Goal: Task Accomplishment & Management: Use online tool/utility

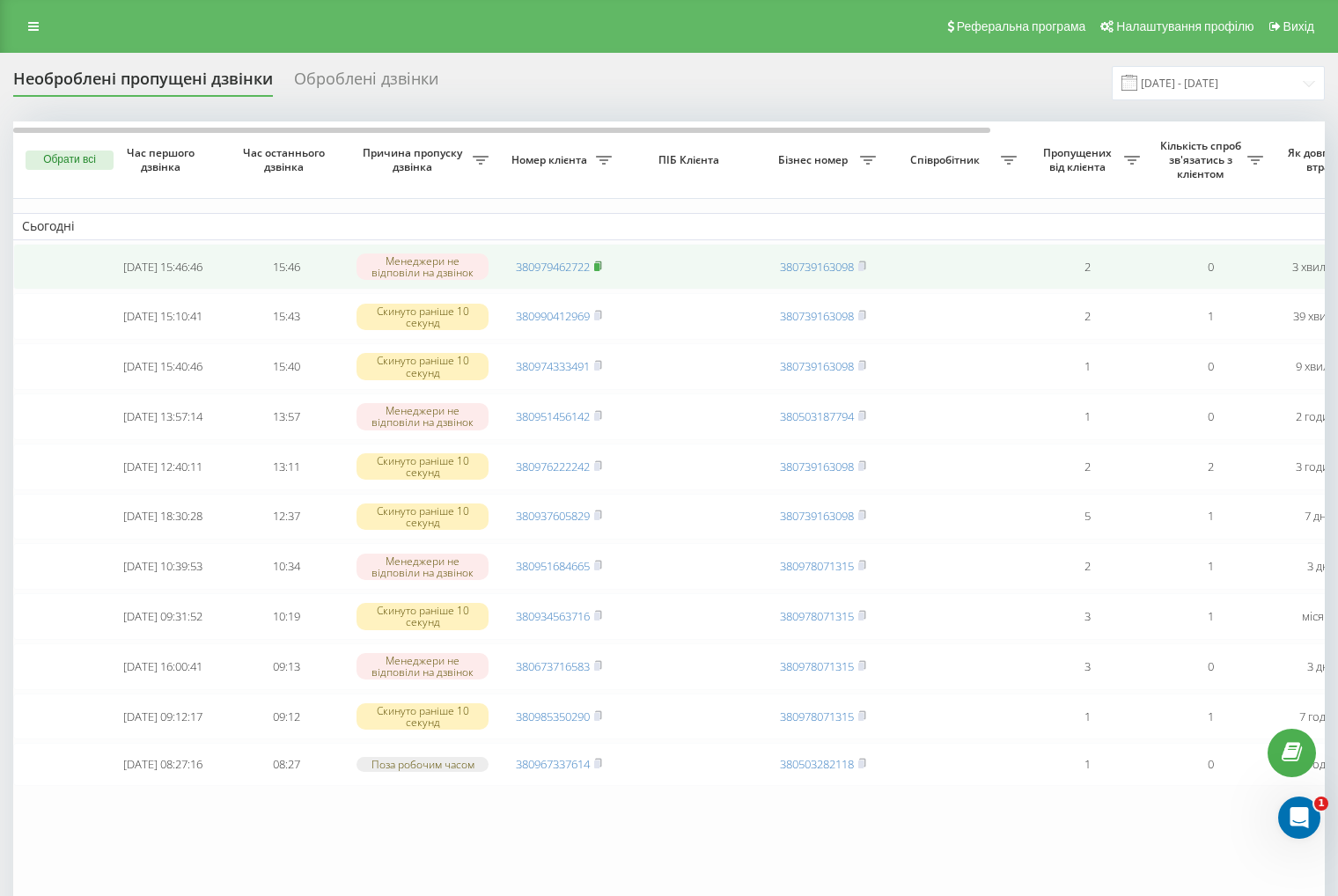
click at [600, 269] on rect at bounding box center [597, 267] width 6 height 8
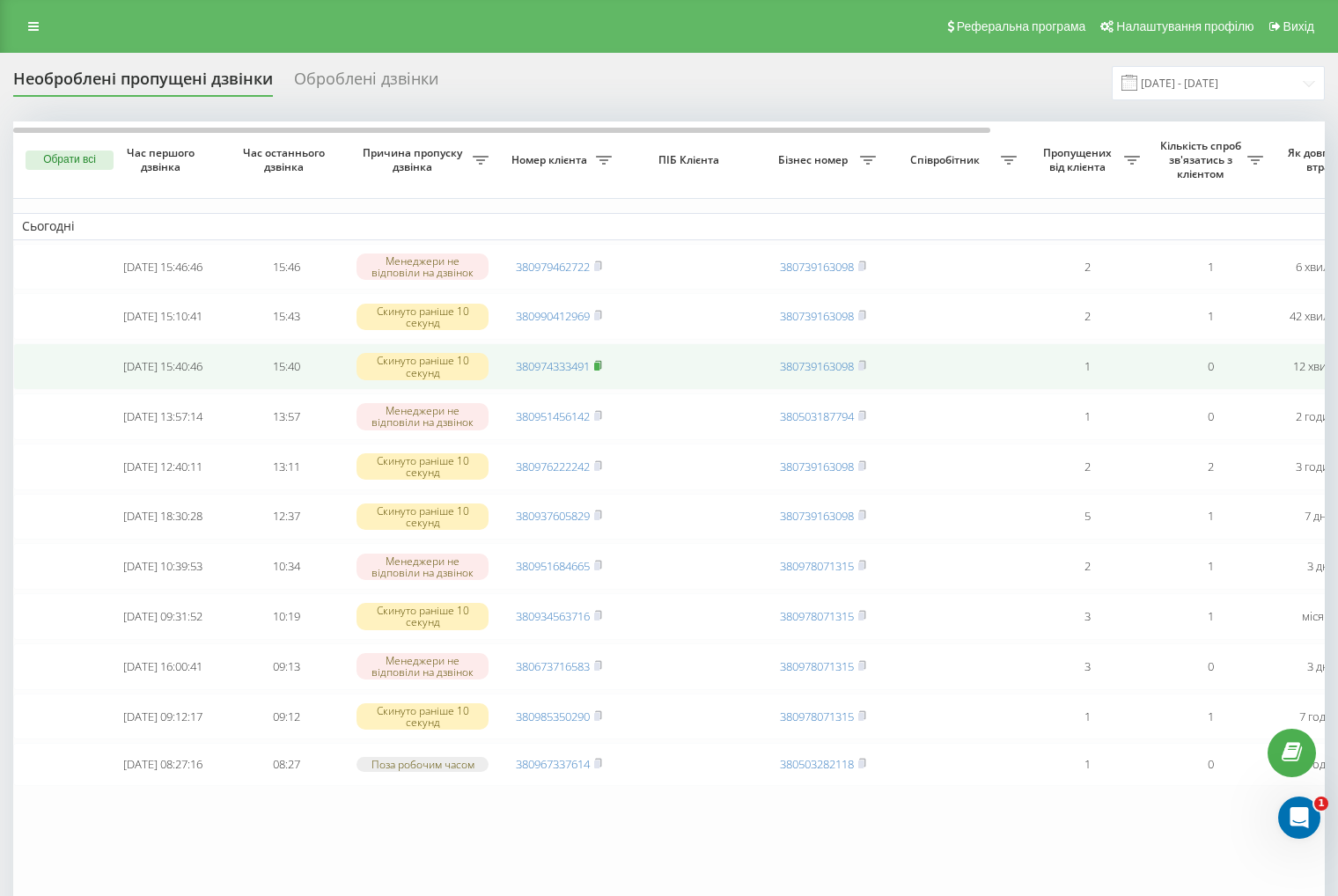
click at [600, 371] on rect at bounding box center [597, 366] width 6 height 8
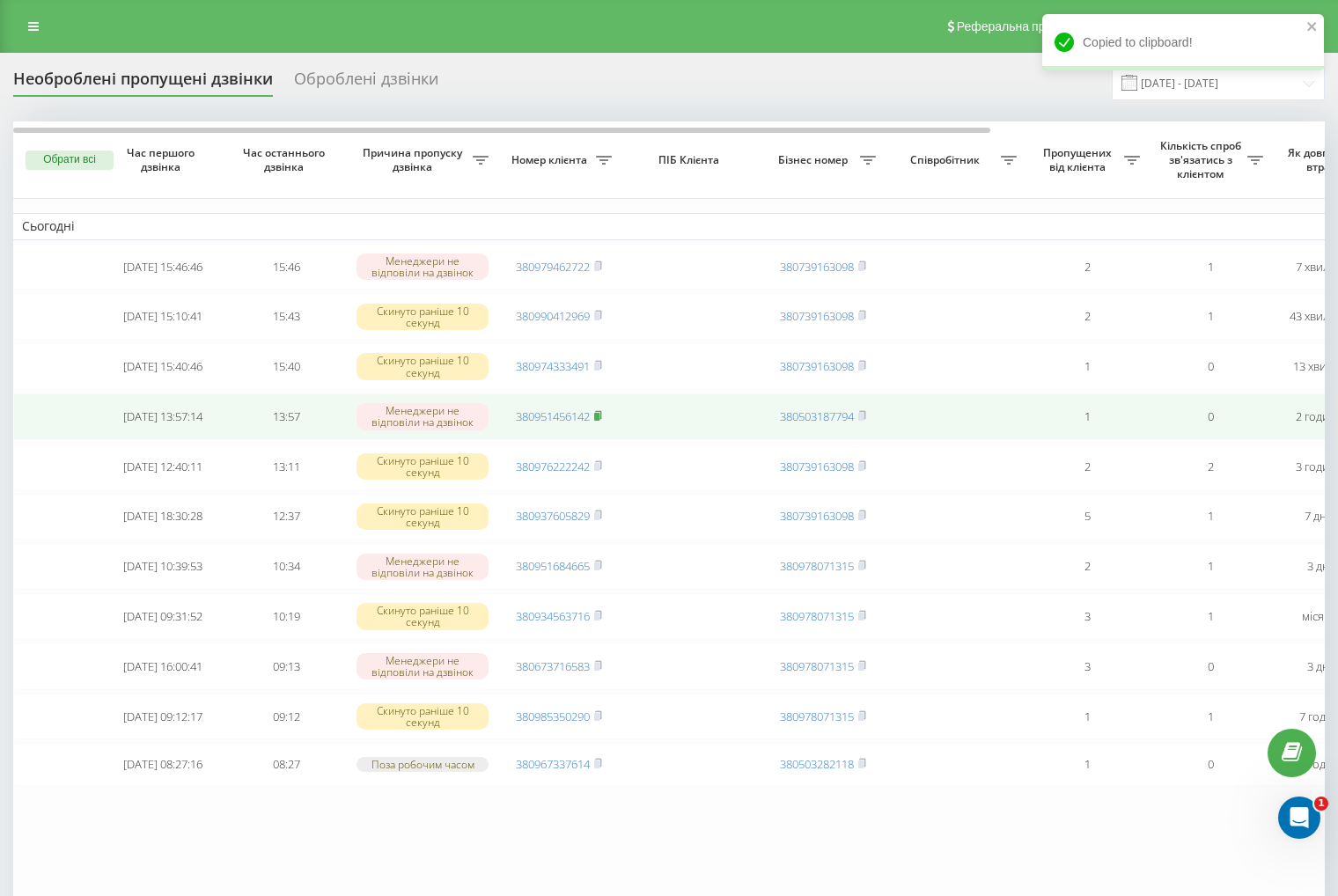
click at [599, 421] on rect at bounding box center [597, 417] width 6 height 8
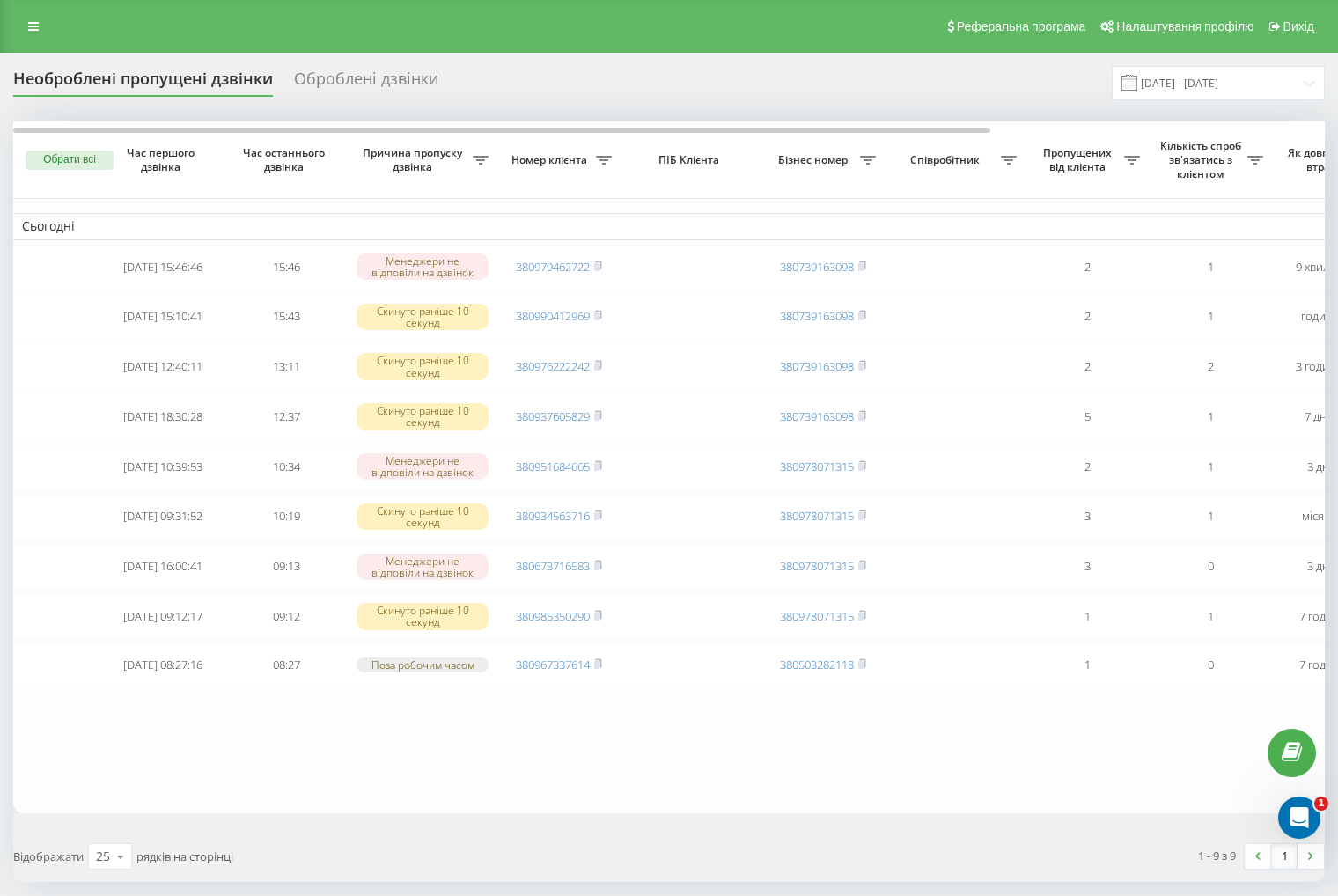
scroll to position [88, 0]
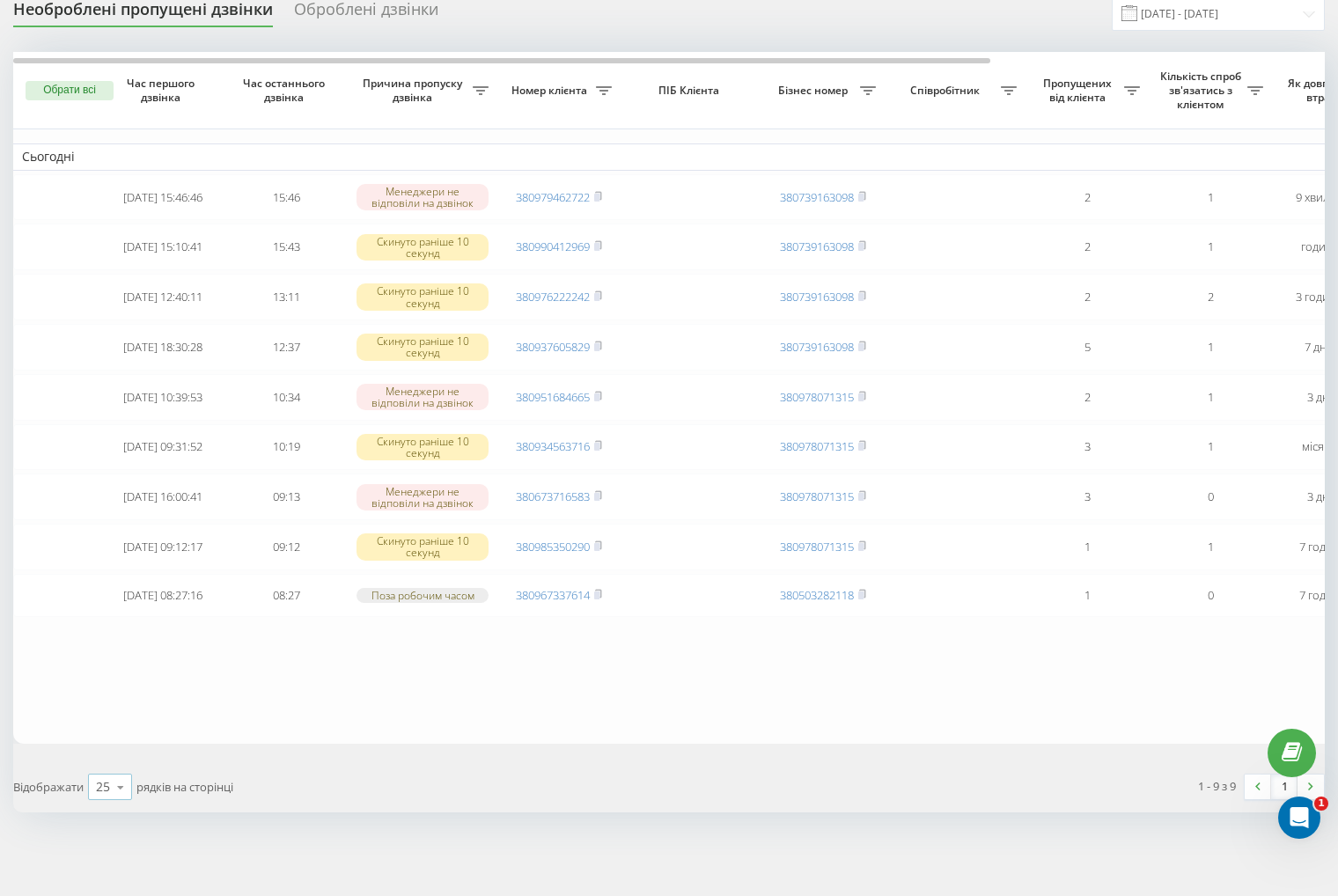
click at [101, 795] on div "25" at bounding box center [103, 787] width 14 height 18
click at [112, 748] on div "50" at bounding box center [109, 736] width 42 height 25
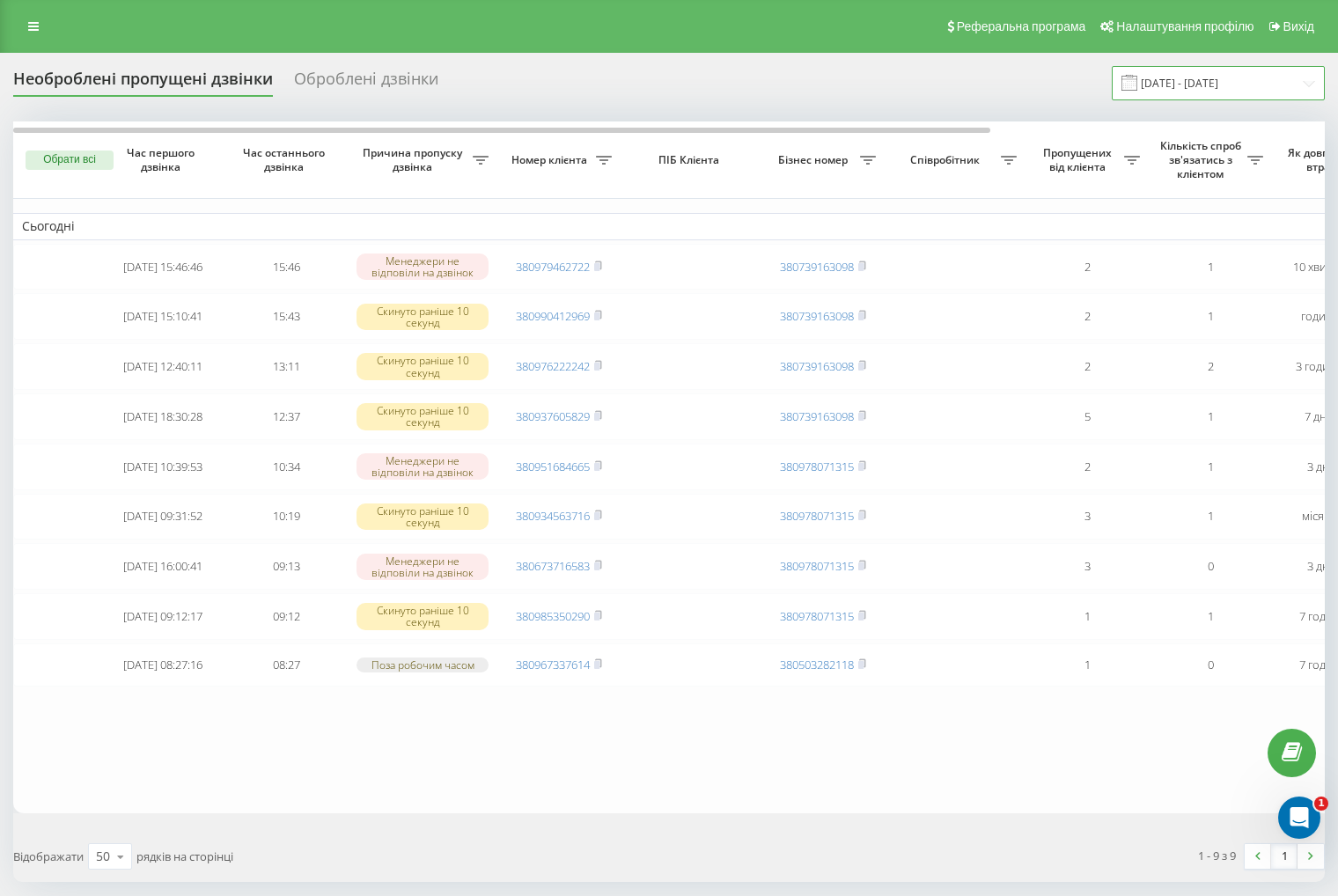
click at [1282, 99] on input "19.08.2025 - 19.08.2025" at bounding box center [1218, 83] width 213 height 34
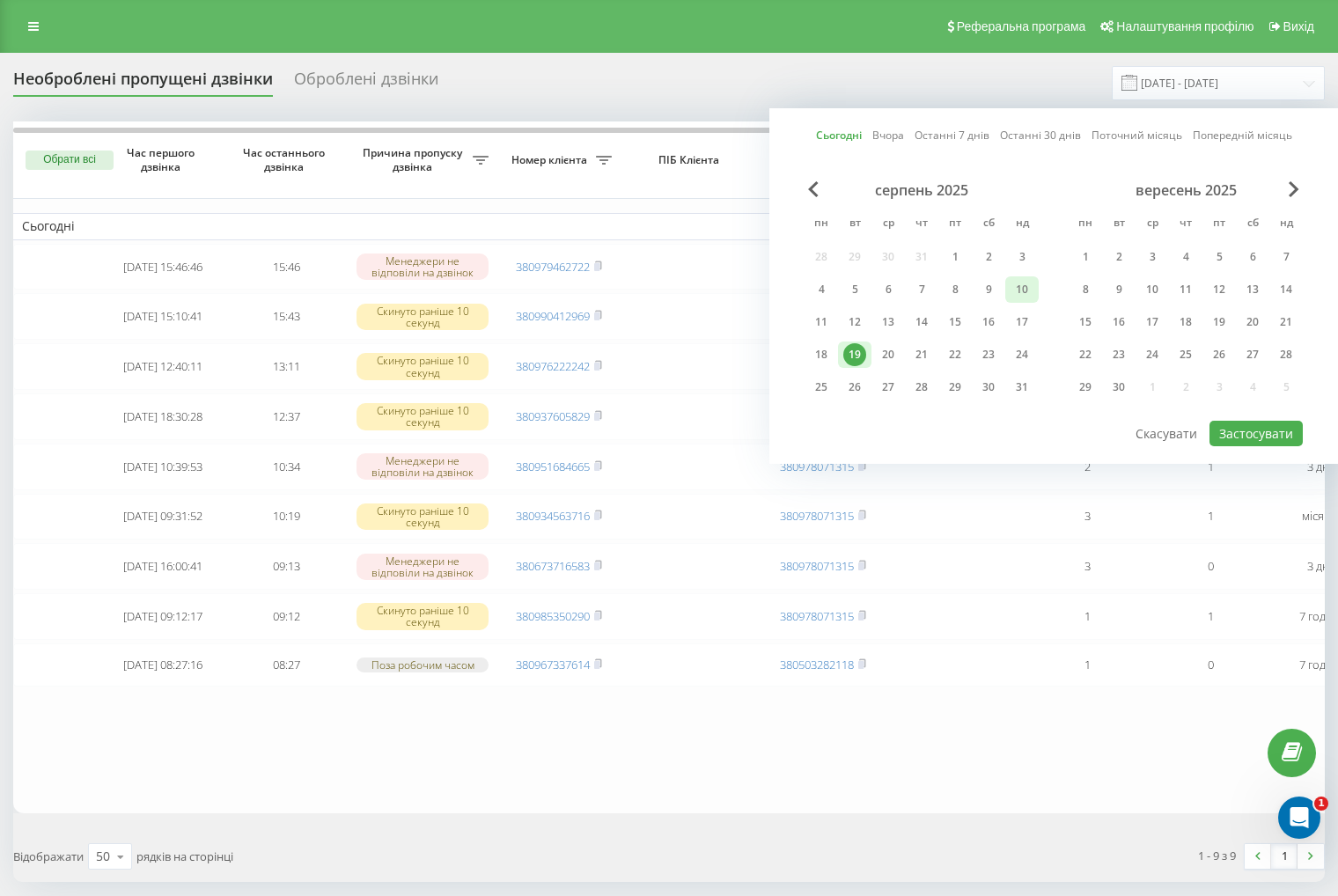
click at [1030, 278] on div "10" at bounding box center [1023, 289] width 23 height 23
click at [1225, 427] on button "Застосувати" at bounding box center [1256, 433] width 93 height 25
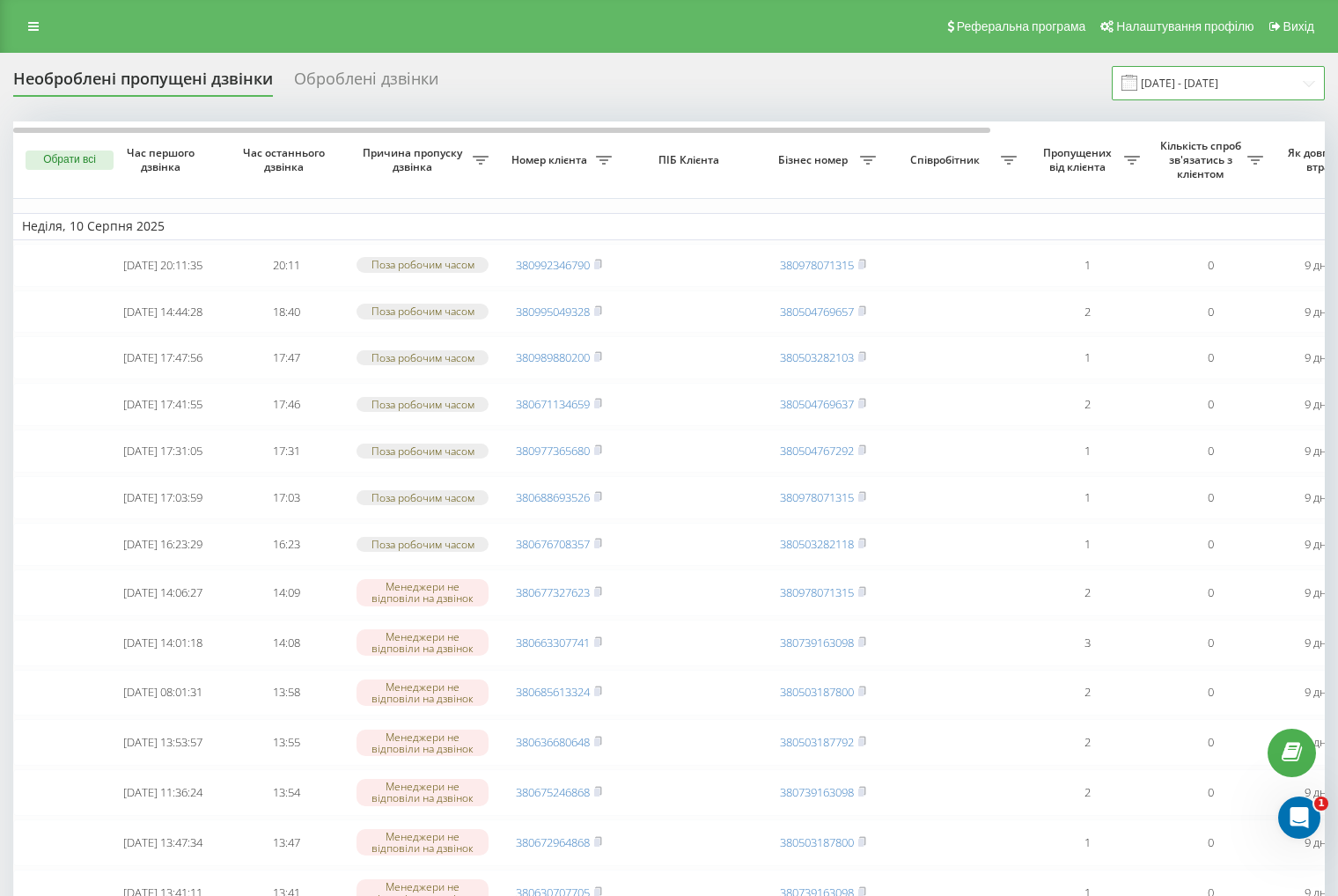
click at [1193, 75] on input "10.08.2025 - 10.08.2025" at bounding box center [1218, 83] width 213 height 34
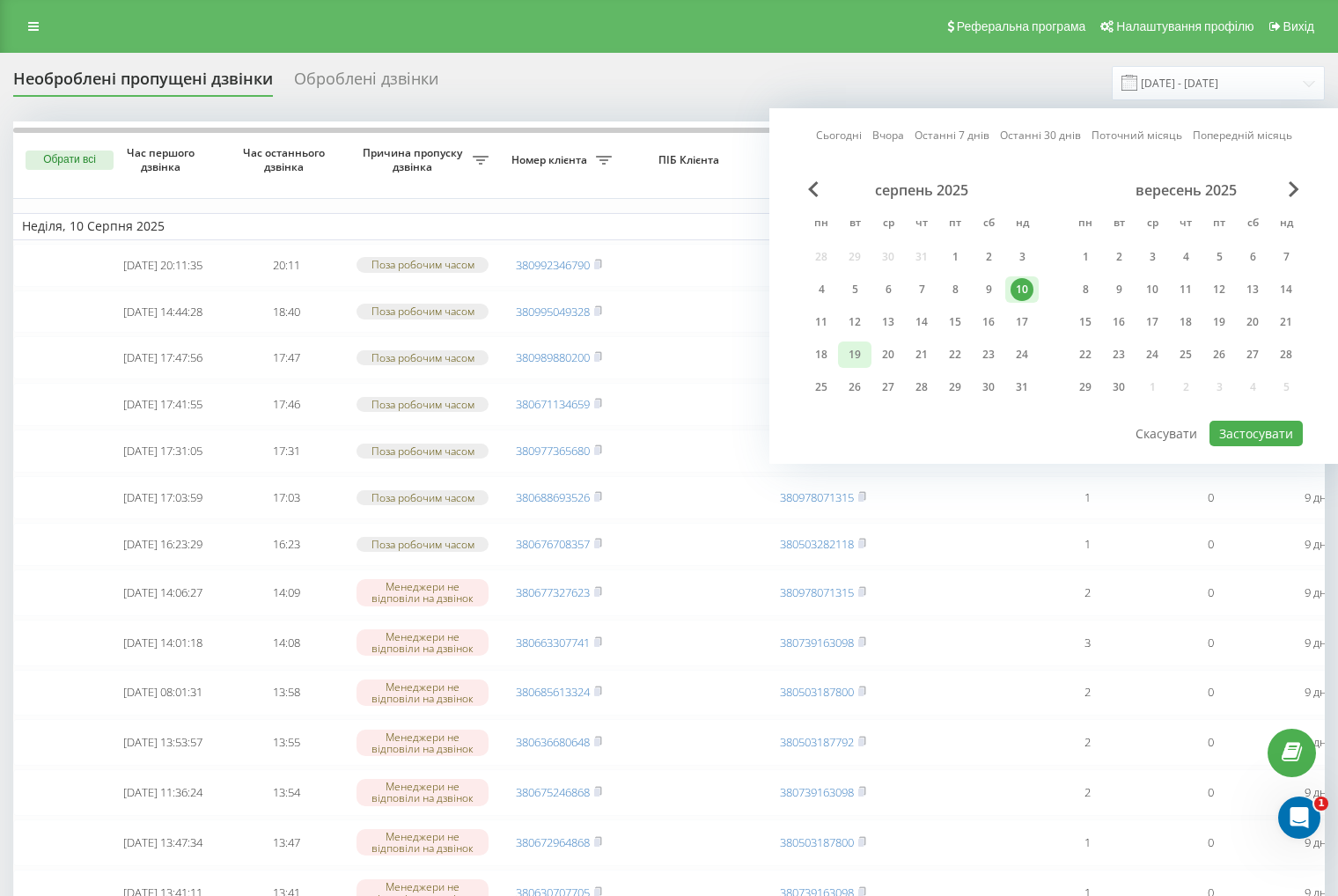
click at [862, 358] on div "19" at bounding box center [855, 355] width 23 height 23
click at [977, 320] on div "16" at bounding box center [989, 322] width 23 height 23
click at [1226, 435] on button "Застосувати" at bounding box center [1256, 433] width 93 height 25
type input "16.08.2025 - 19.08.2025"
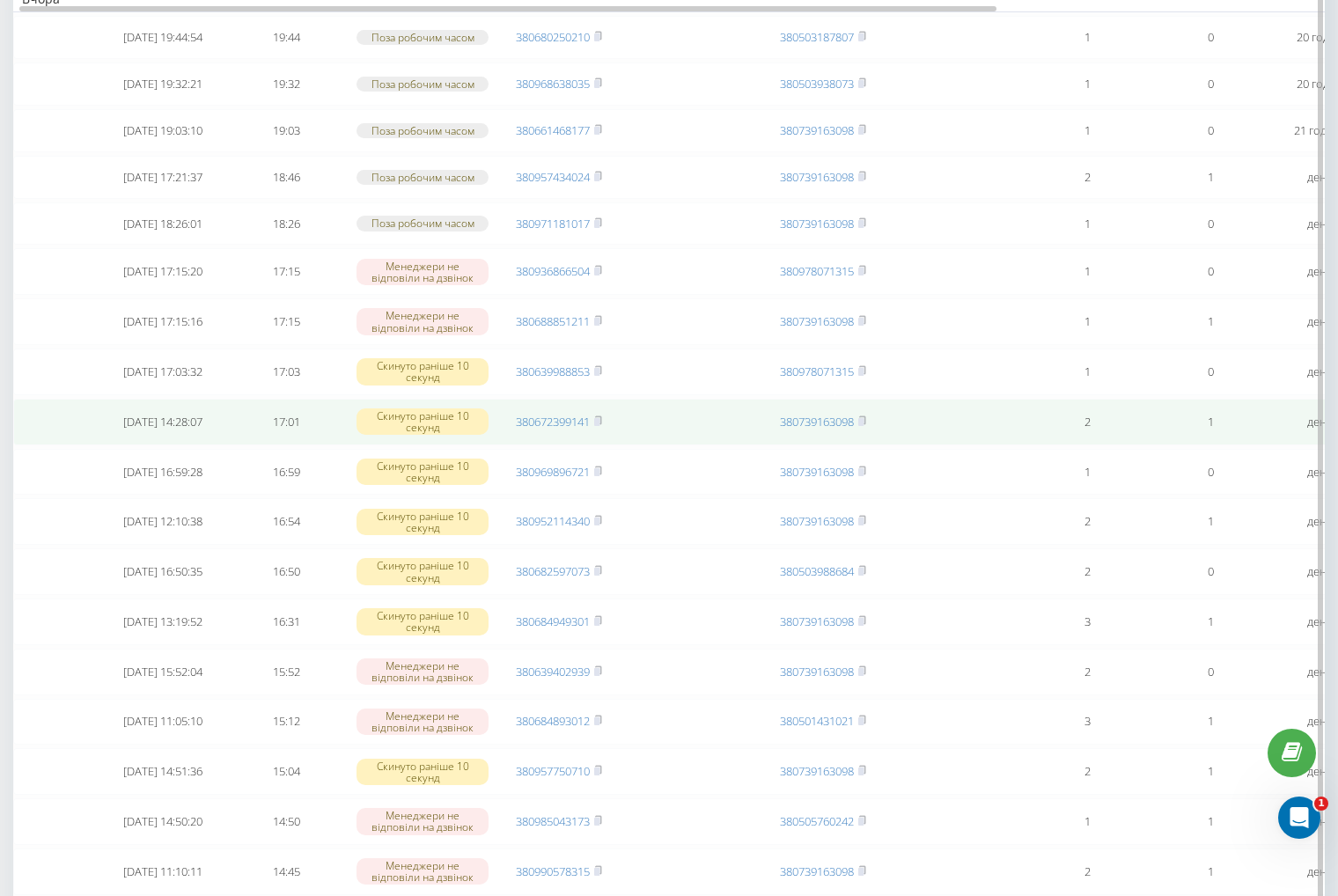
scroll to position [264, 0]
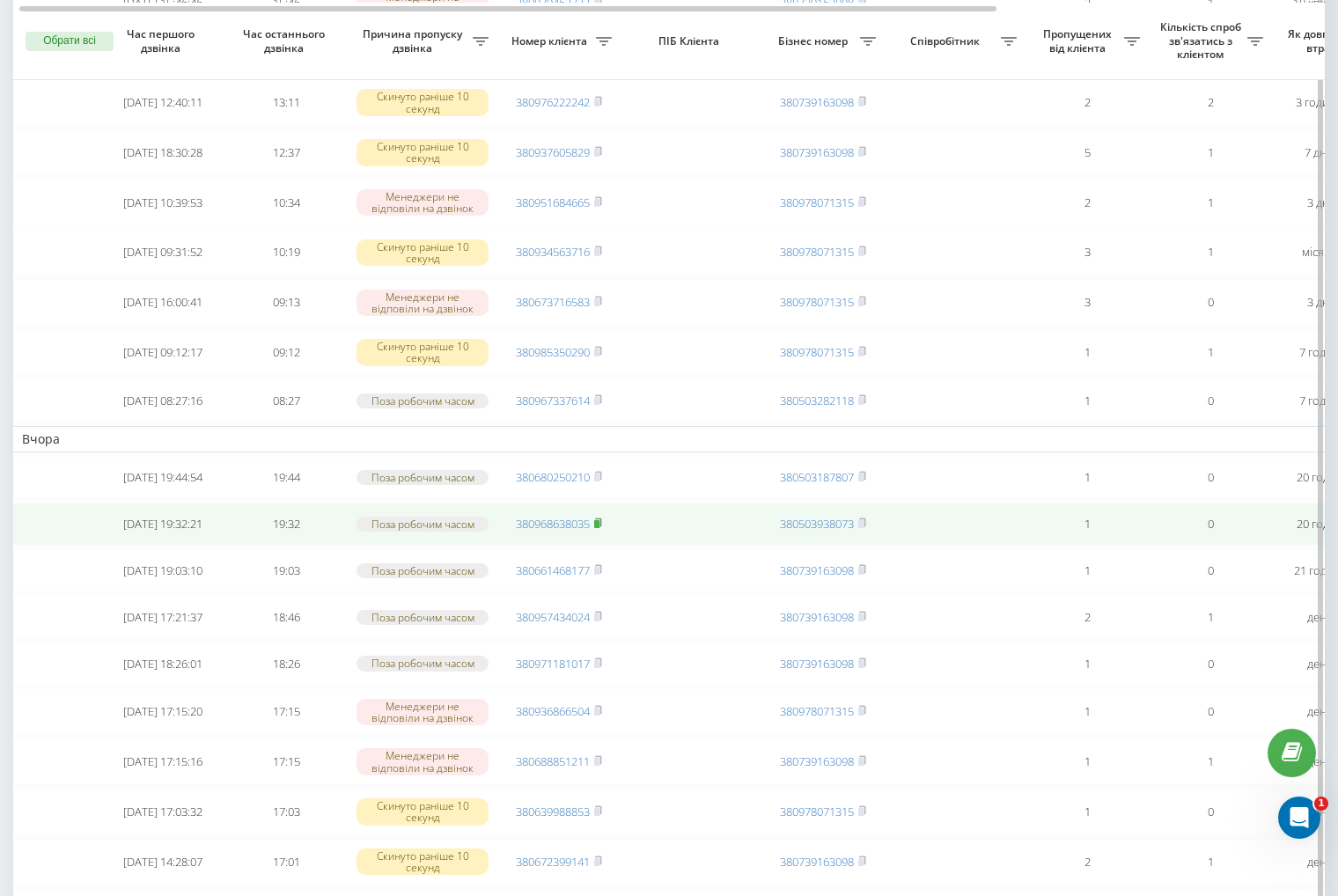
click at [599, 528] on rect at bounding box center [597, 524] width 6 height 8
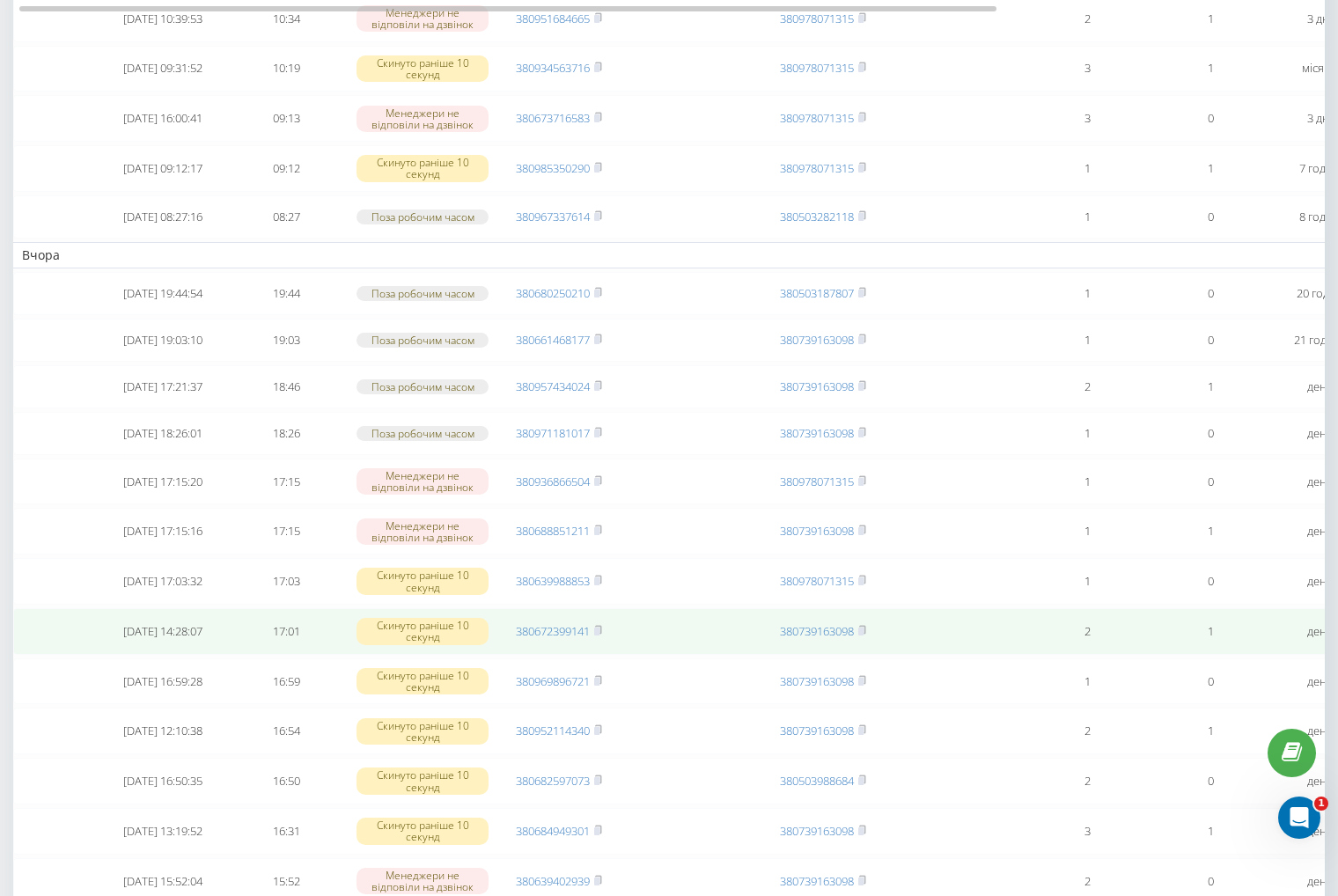
scroll to position [528, 0]
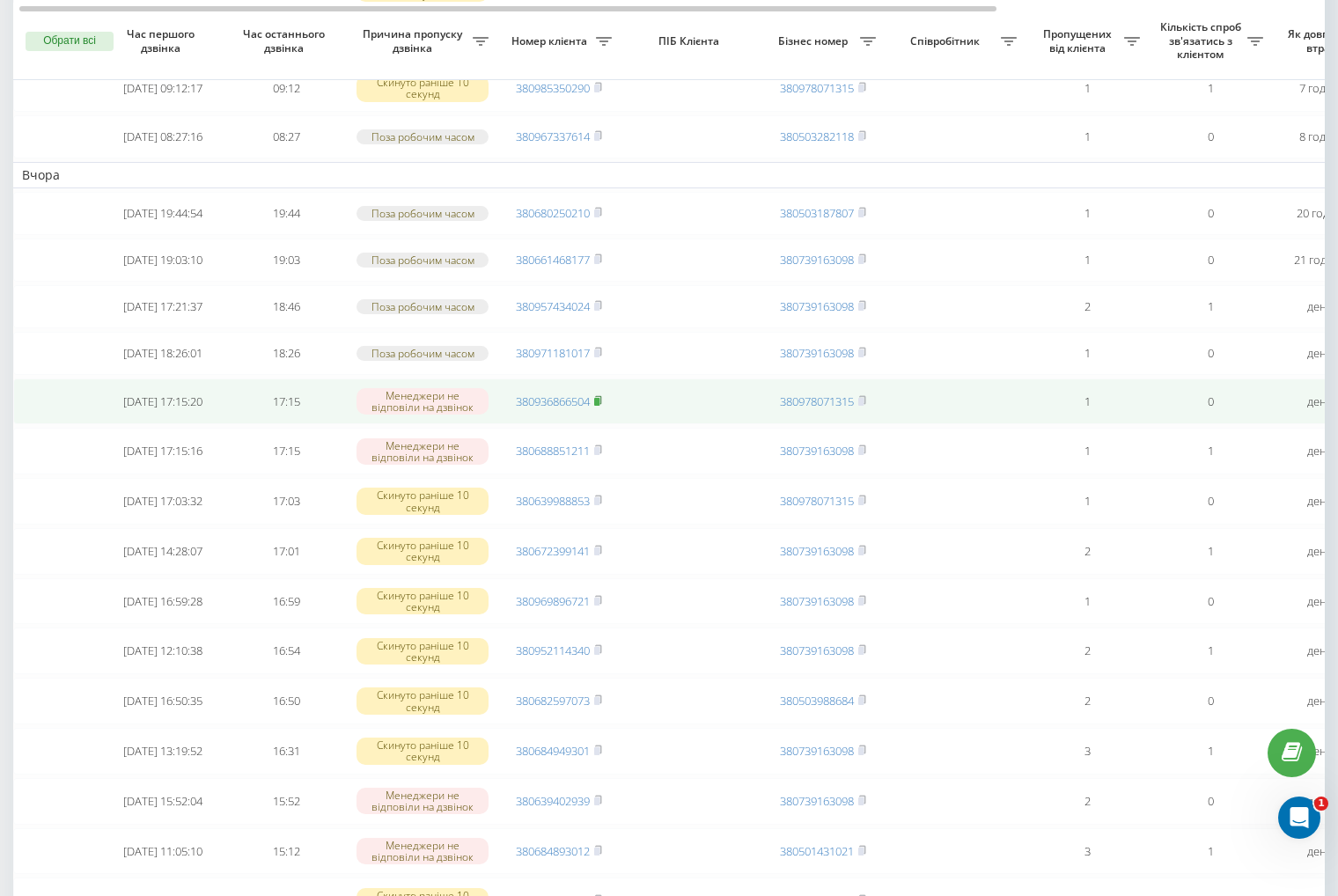
click at [596, 406] on icon at bounding box center [598, 400] width 8 height 10
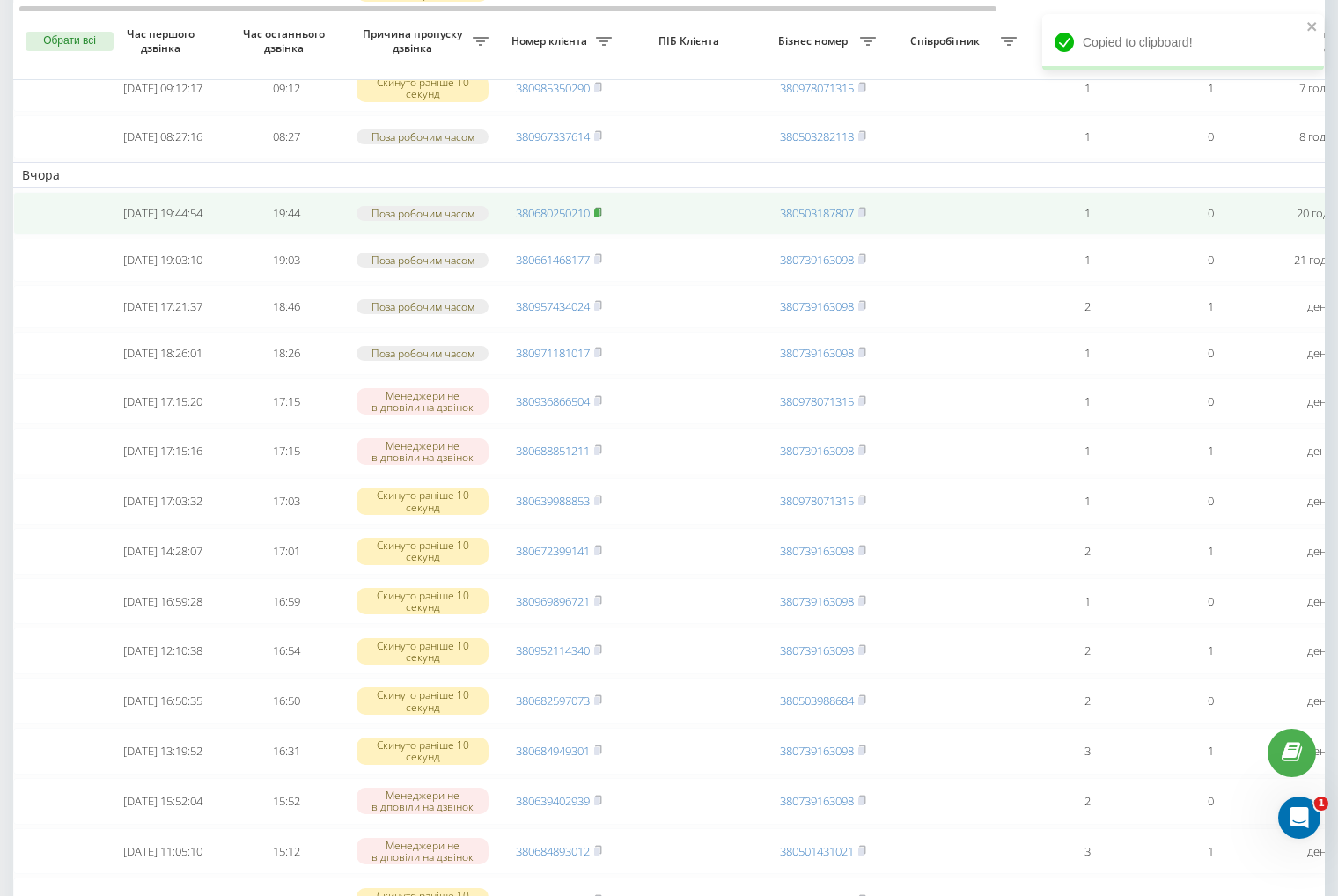
click at [599, 217] on rect at bounding box center [597, 214] width 6 height 8
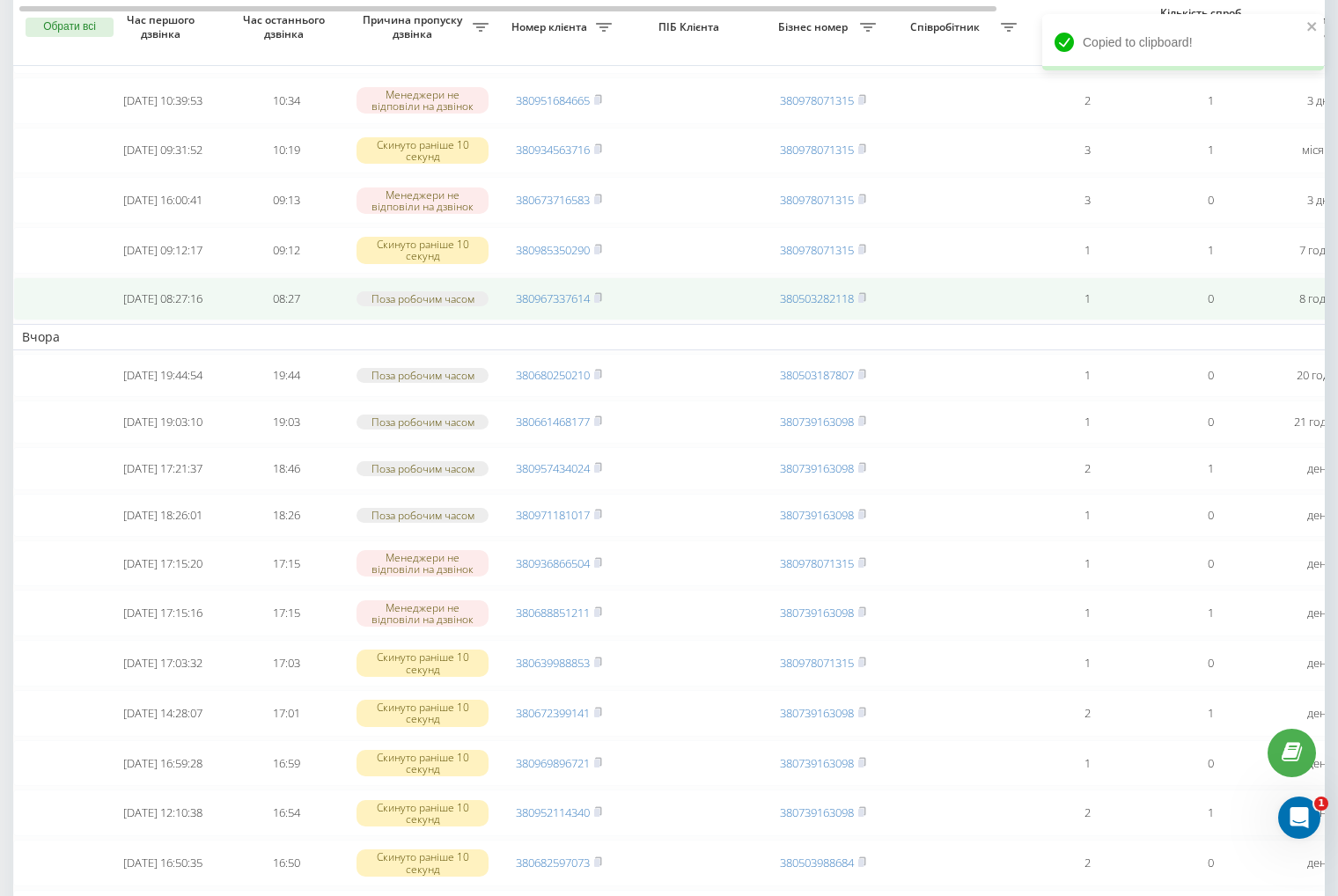
scroll to position [352, 0]
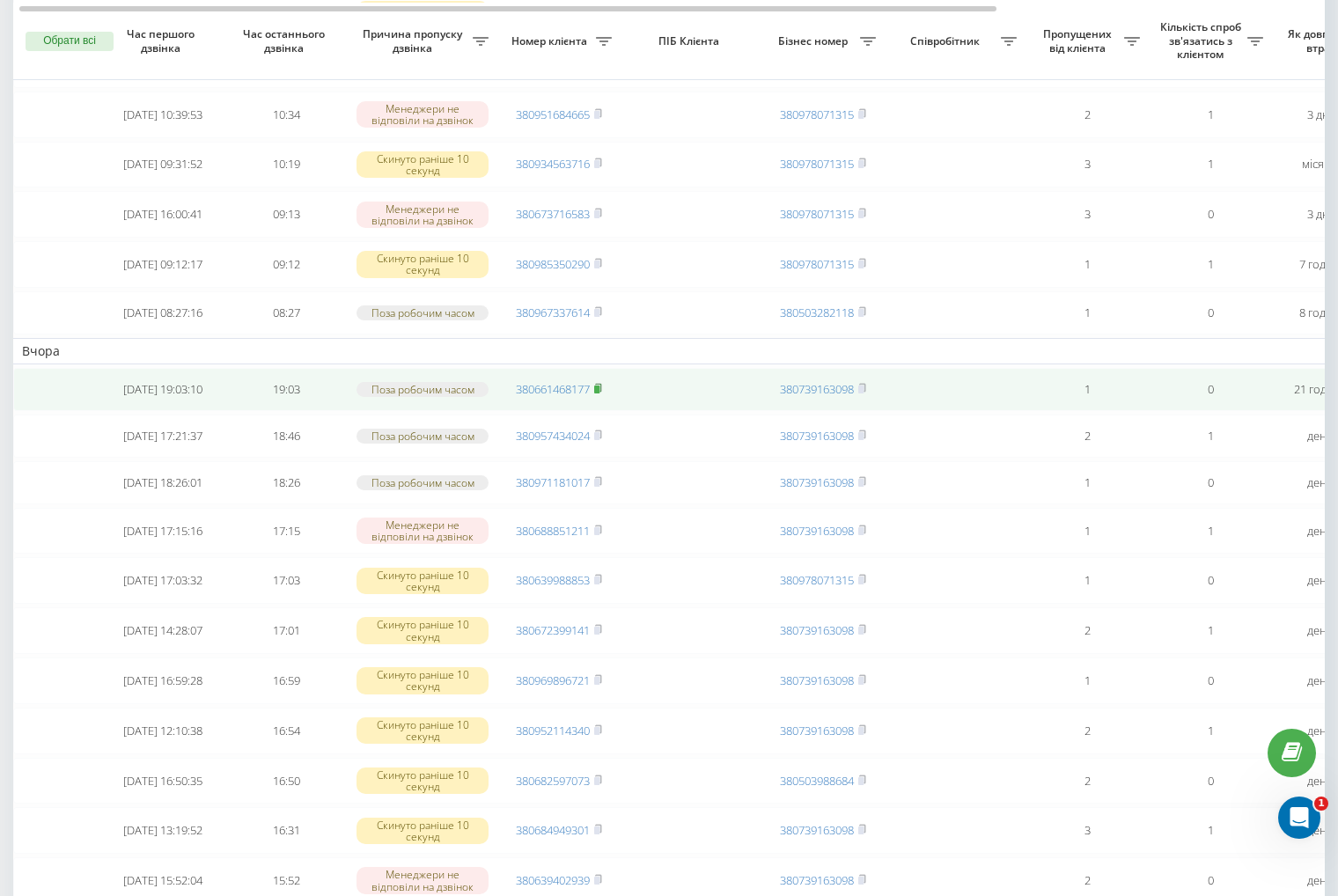
click at [597, 393] on icon at bounding box center [598, 388] width 8 height 10
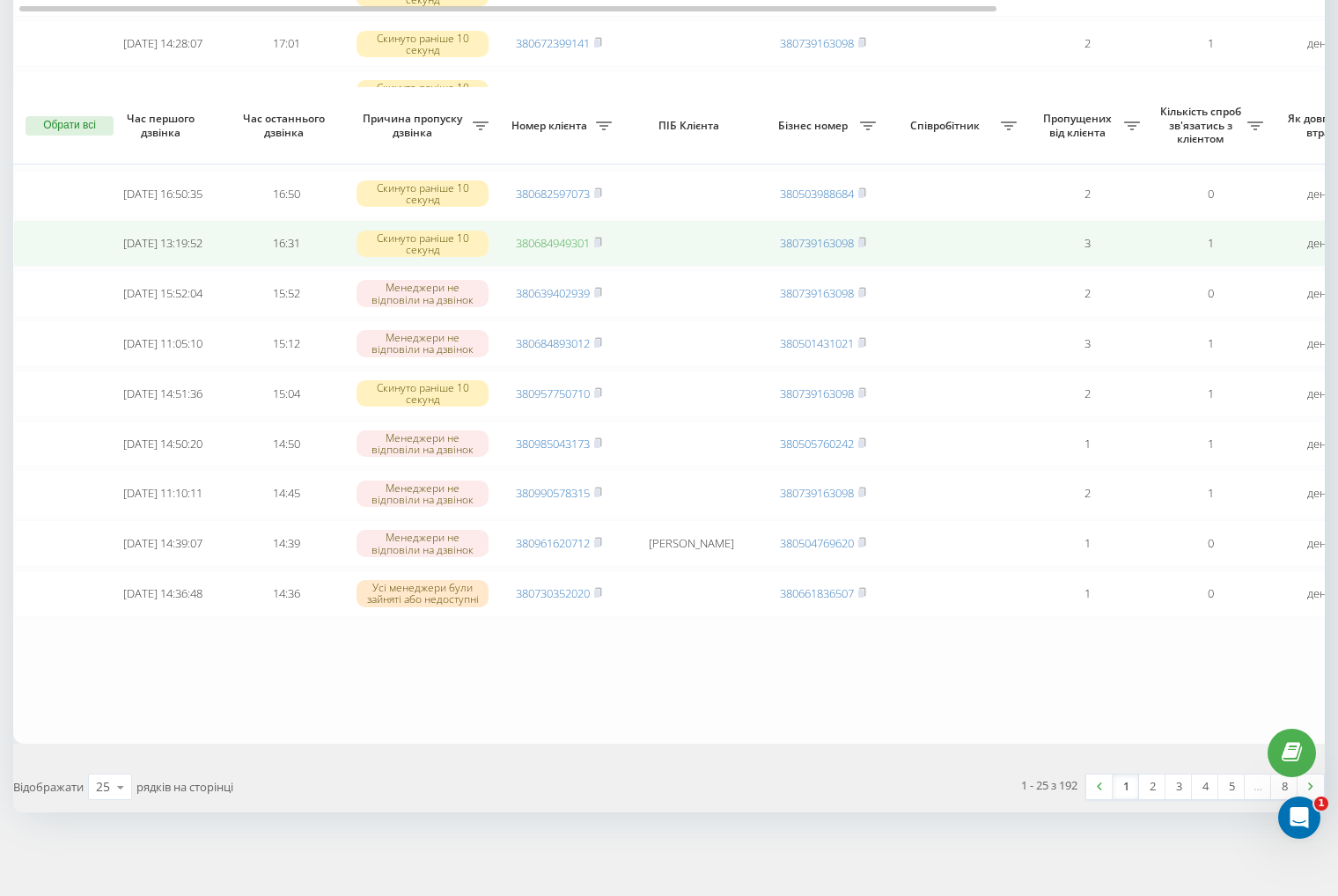
scroll to position [977, 0]
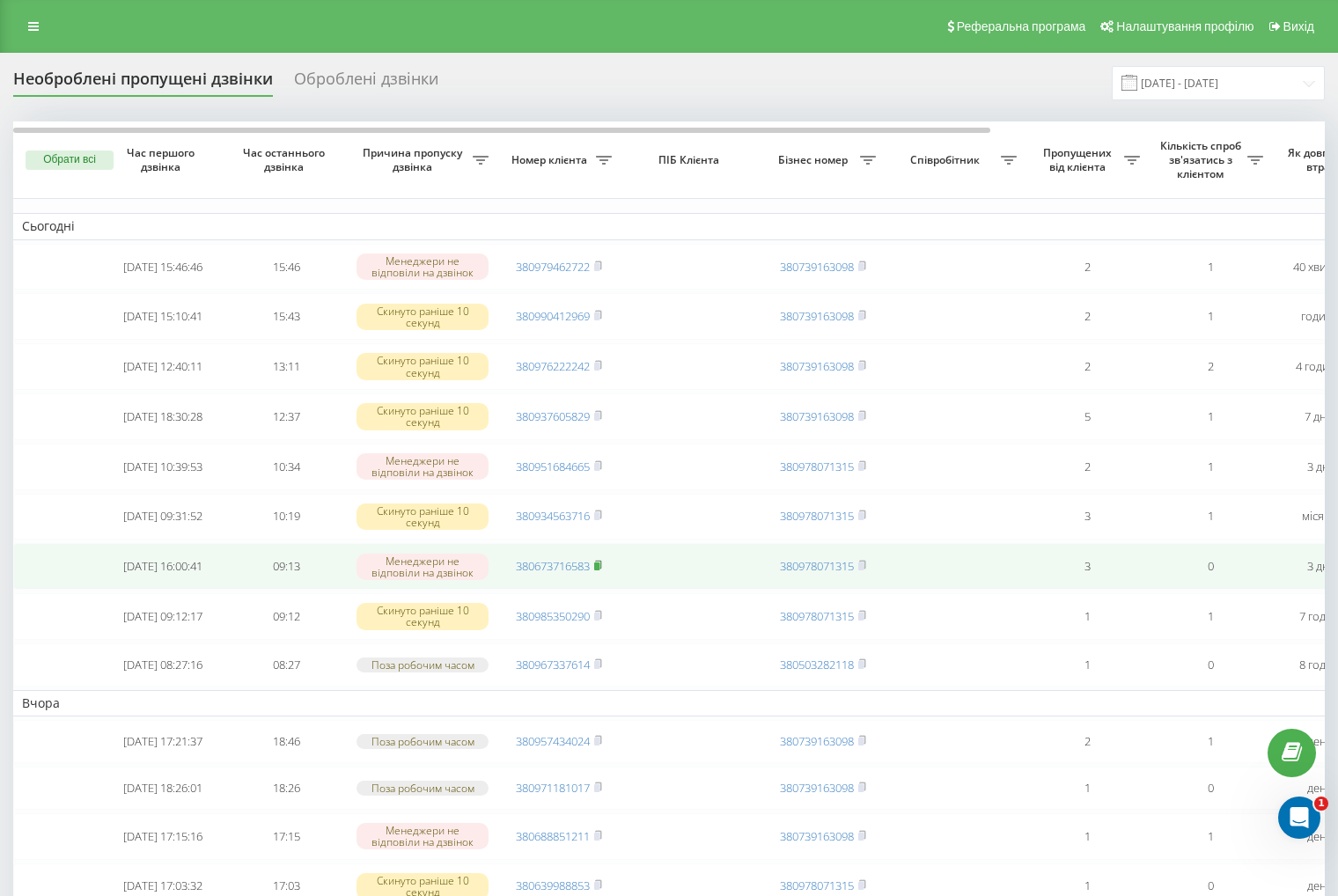
click at [603, 570] on icon at bounding box center [598, 565] width 8 height 10
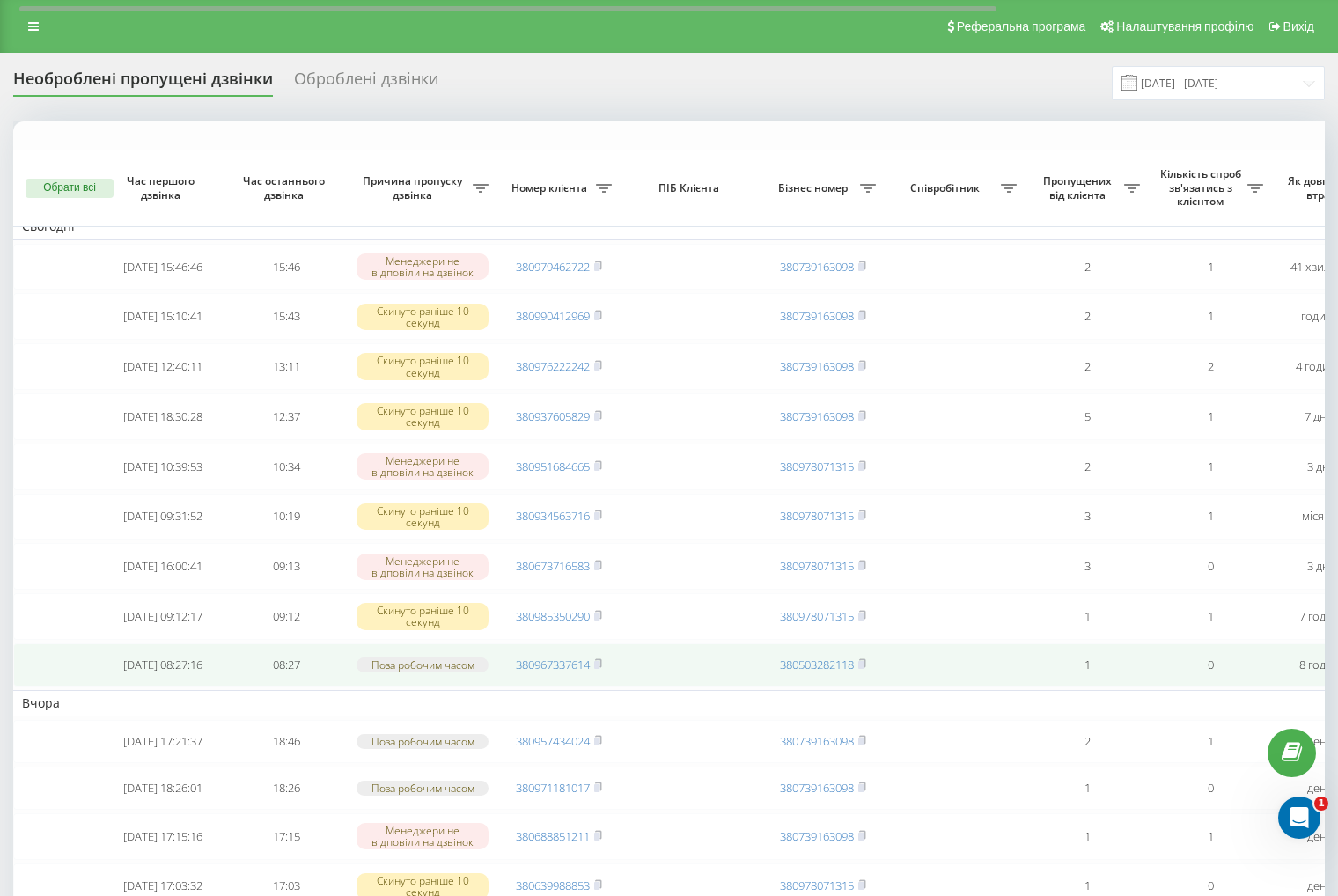
scroll to position [352, 0]
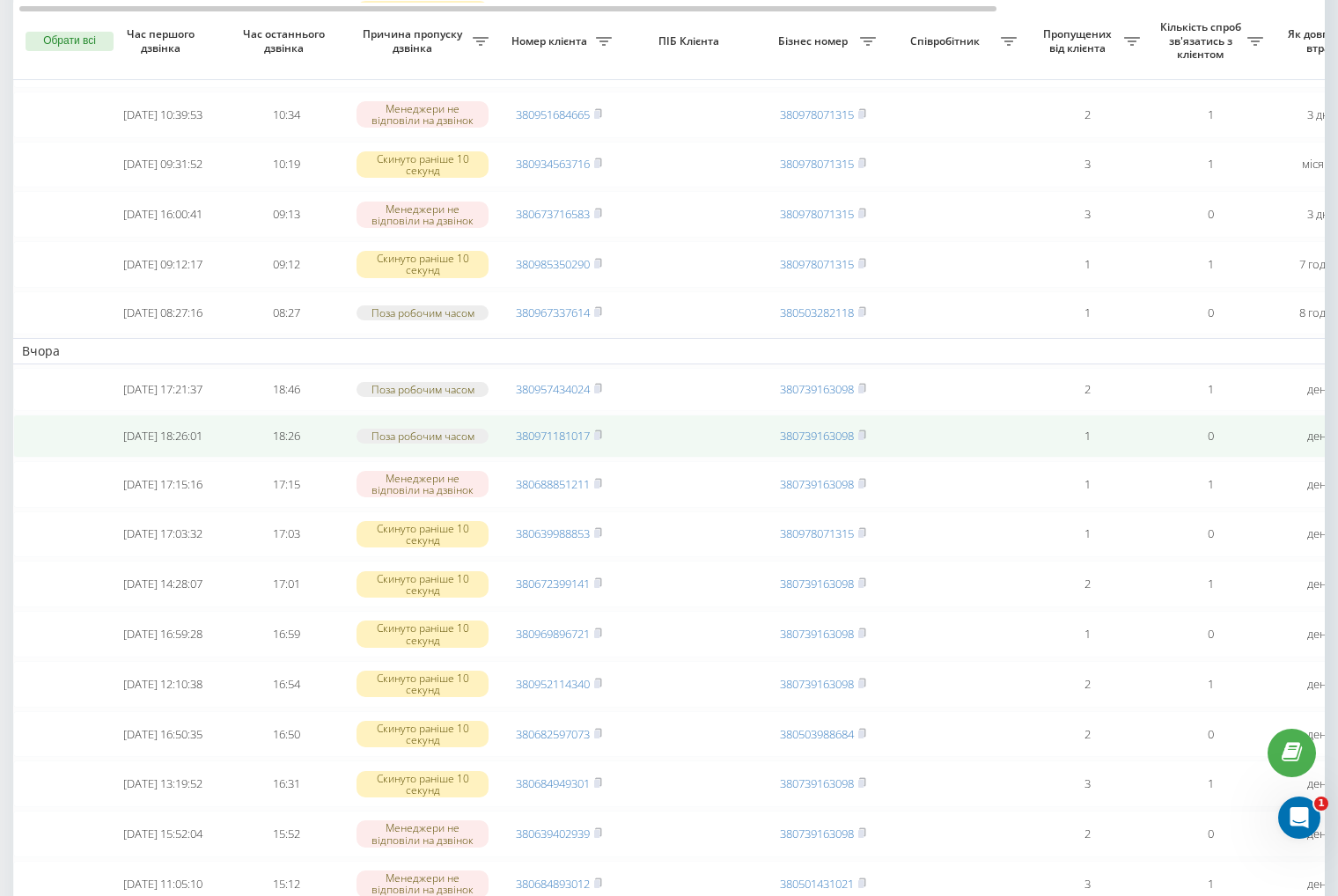
drag, startPoint x: 600, startPoint y: 477, endPoint x: 612, endPoint y: 473, distance: 12.6
click at [600, 440] on rect at bounding box center [597, 436] width 6 height 8
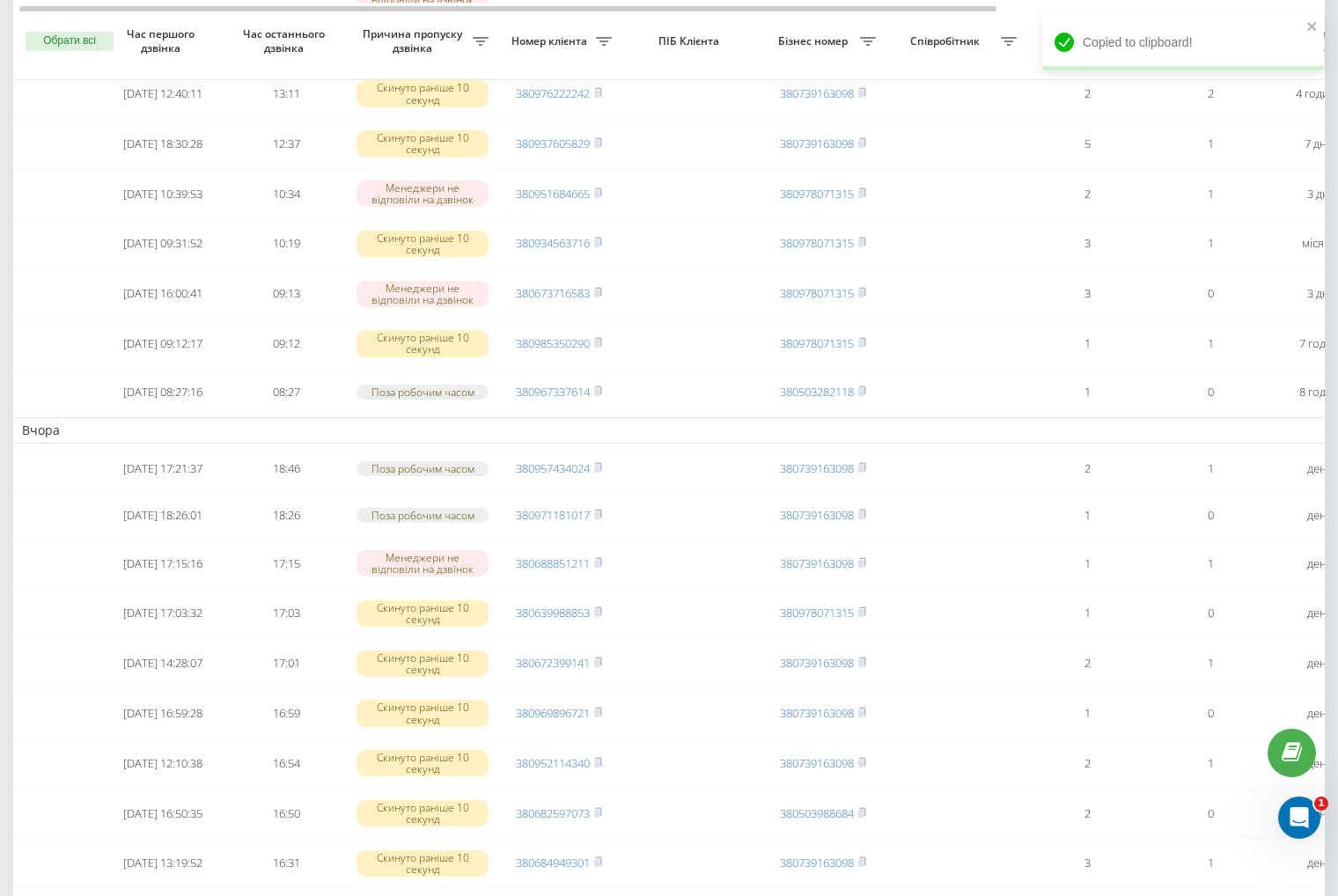
scroll to position [0, 0]
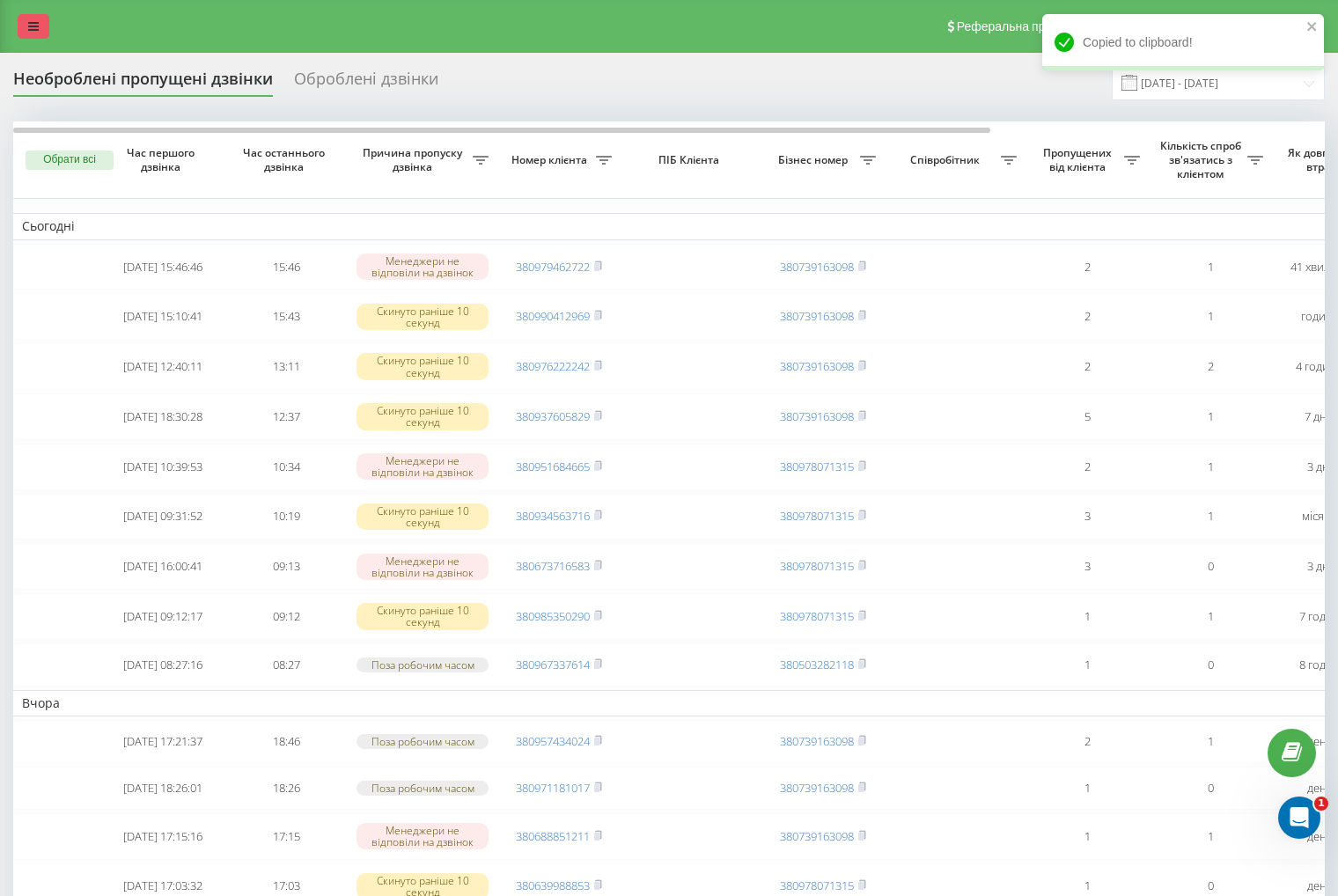
click at [37, 35] on link at bounding box center [34, 26] width 32 height 24
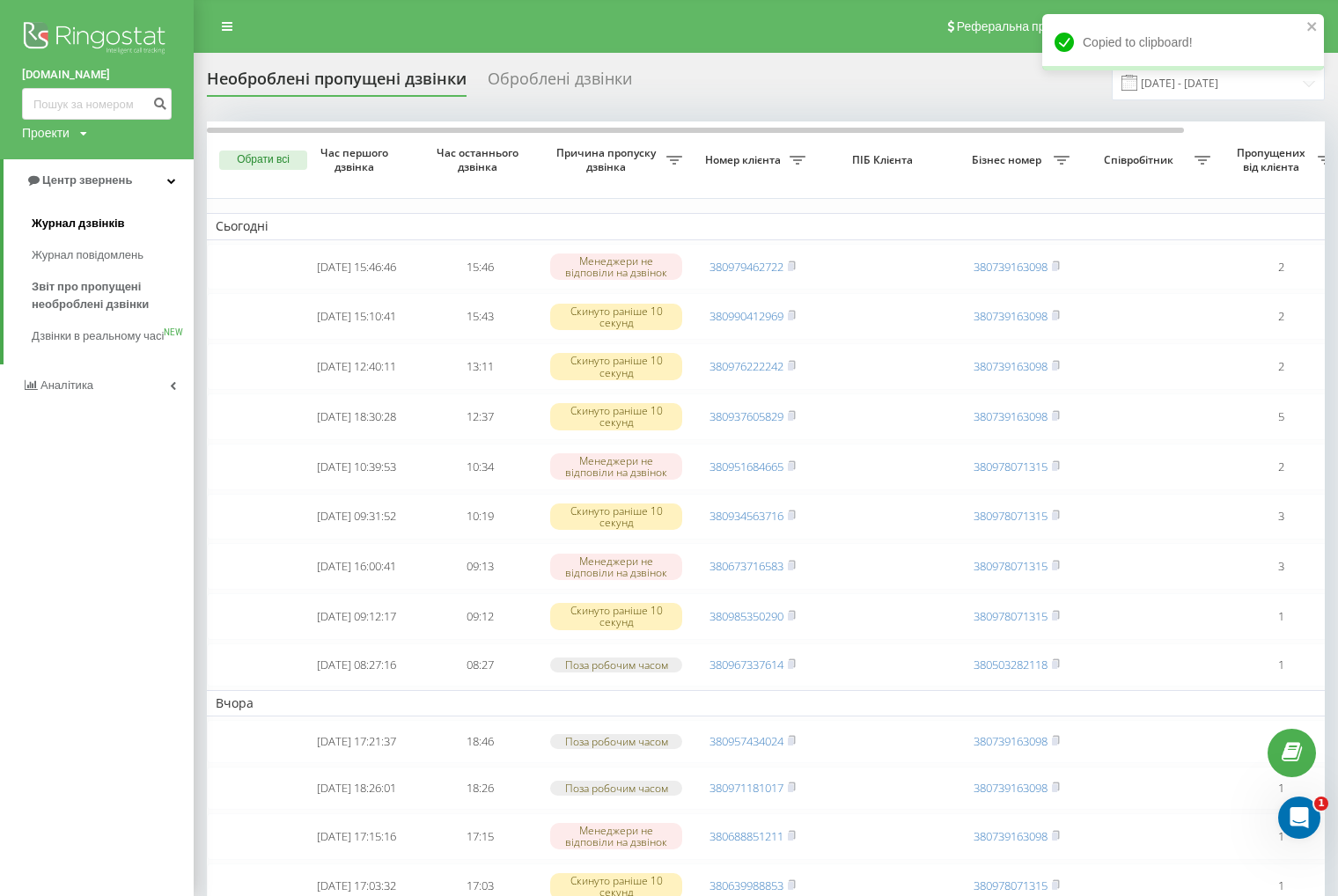
click at [113, 226] on span "Журнал дзвінків" at bounding box center [78, 223] width 93 height 18
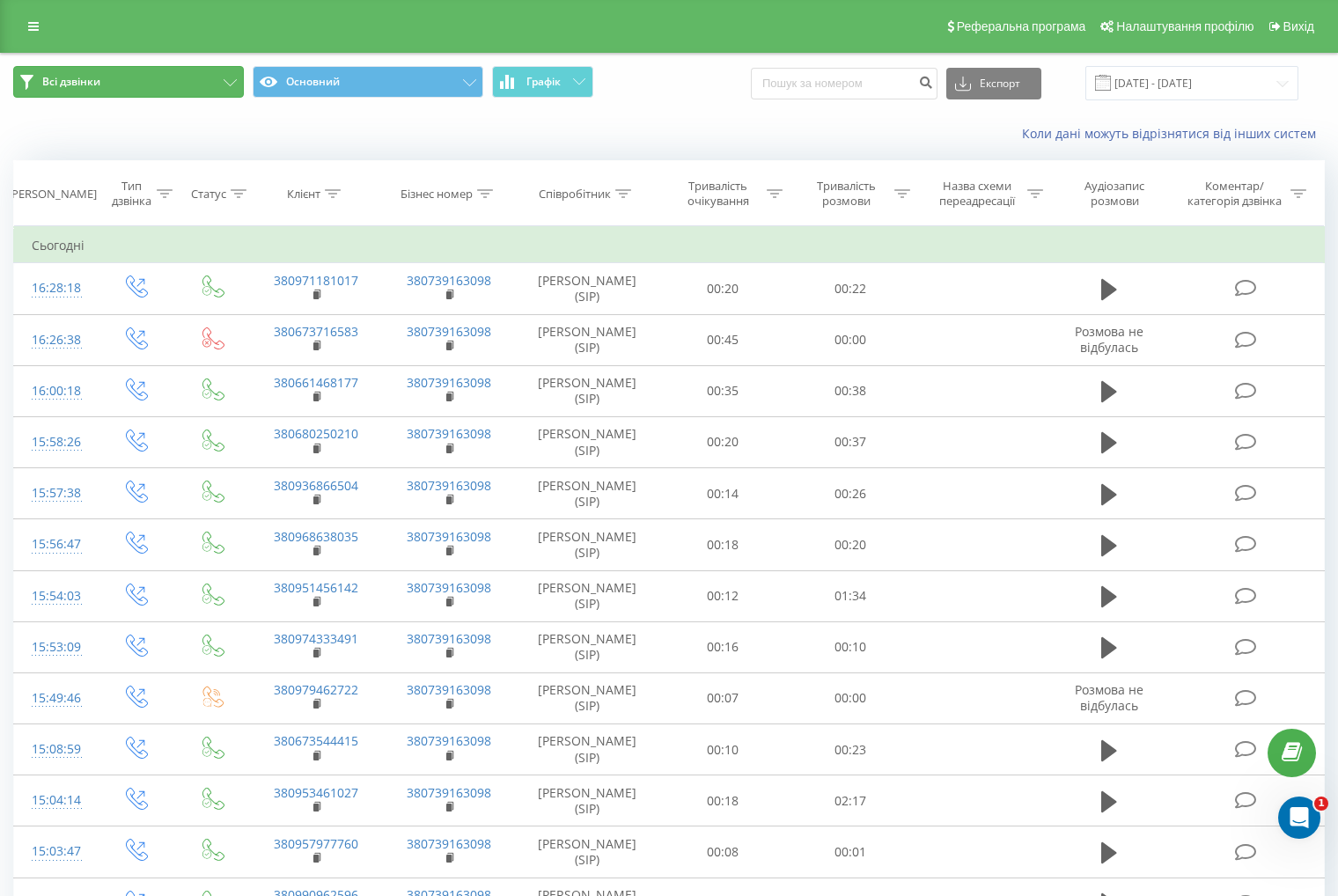
click at [169, 90] on button "Всі дзвінки" at bounding box center [128, 82] width 231 height 32
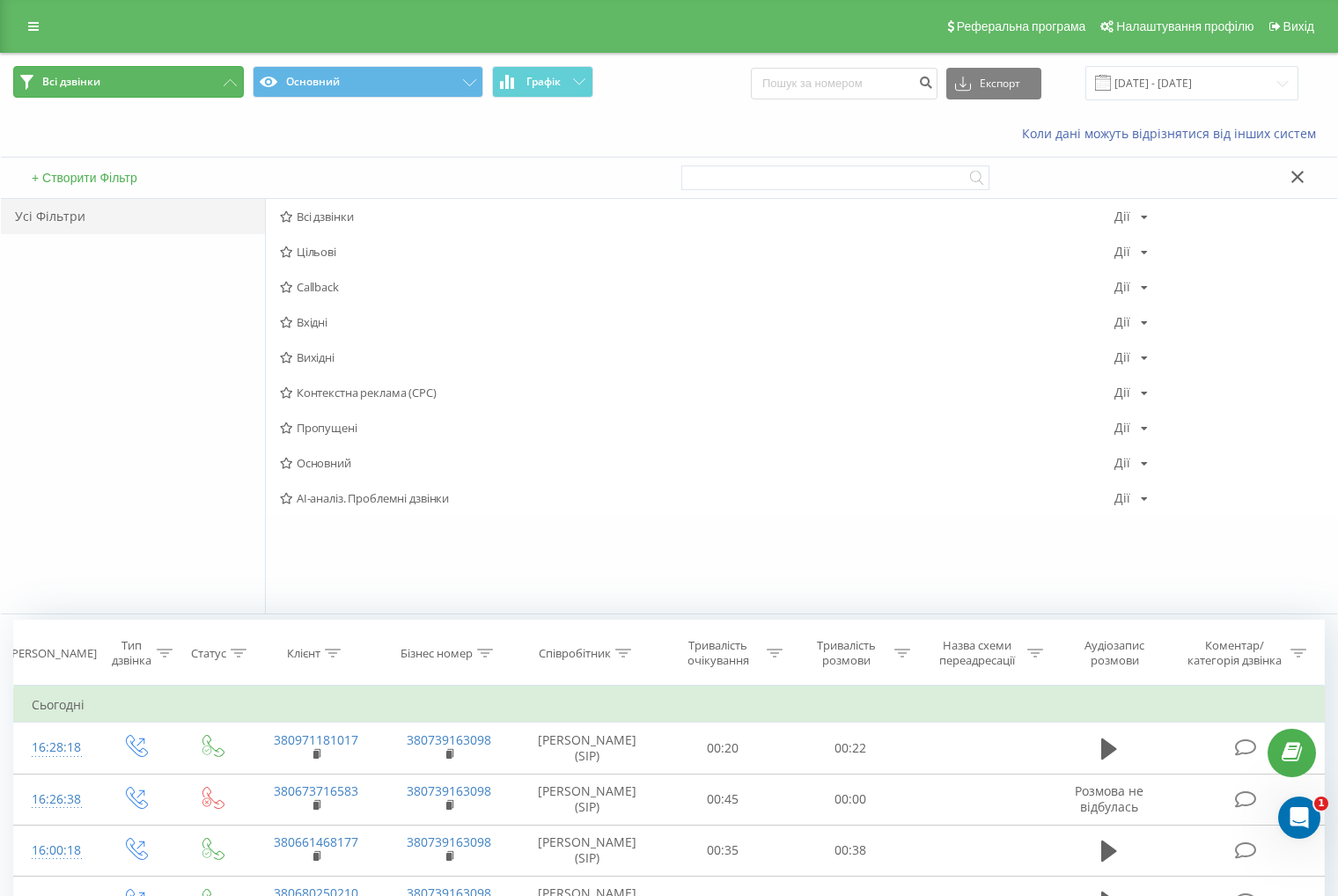
click at [192, 78] on button "Всі дзвінки" at bounding box center [128, 82] width 231 height 32
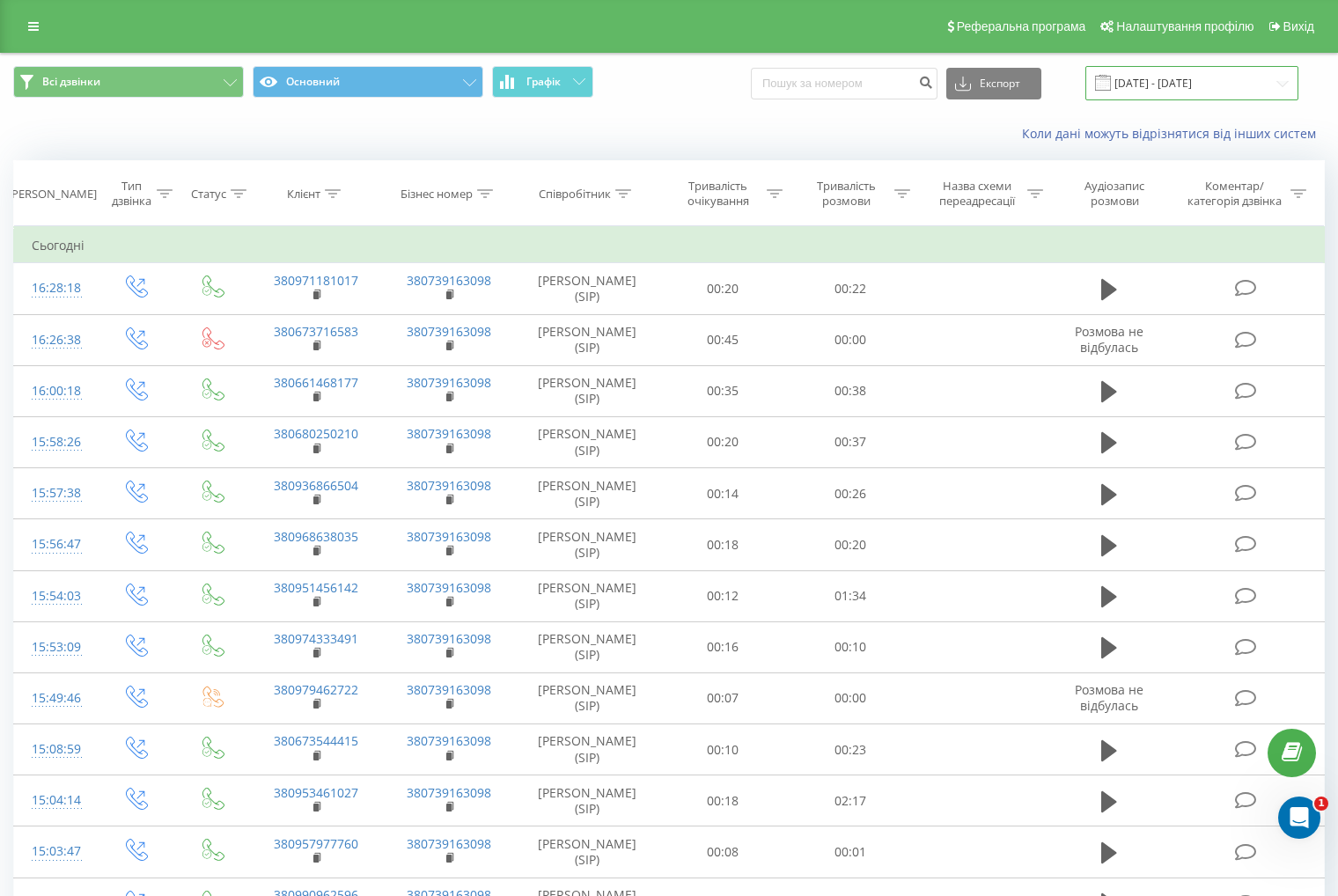
click at [1229, 82] on input "[DATE] - [DATE]" at bounding box center [1192, 83] width 213 height 34
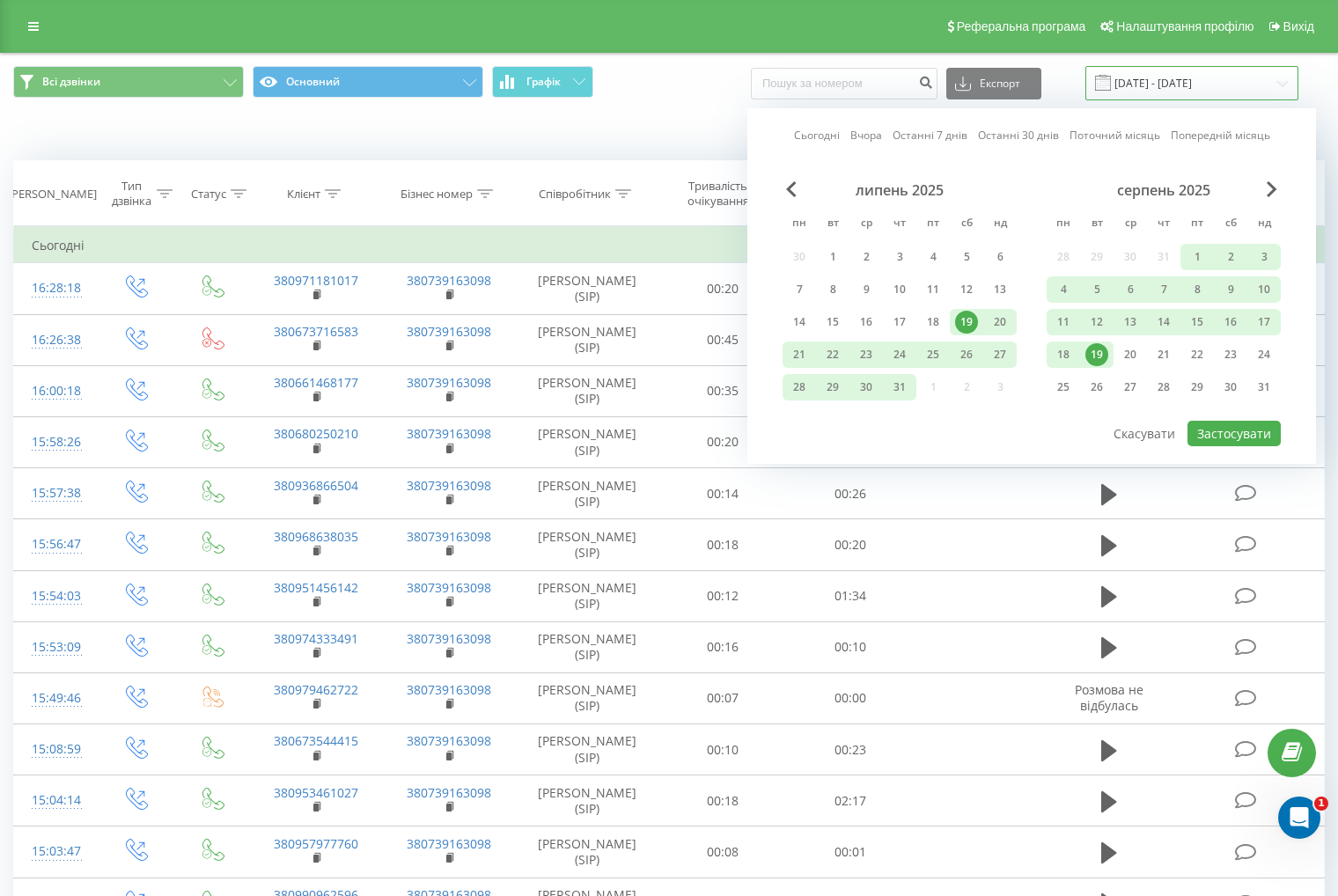
click at [1216, 70] on input "[DATE] - [DATE]" at bounding box center [1192, 83] width 213 height 34
click at [605, 173] on th "Співробітник" at bounding box center [587, 193] width 143 height 65
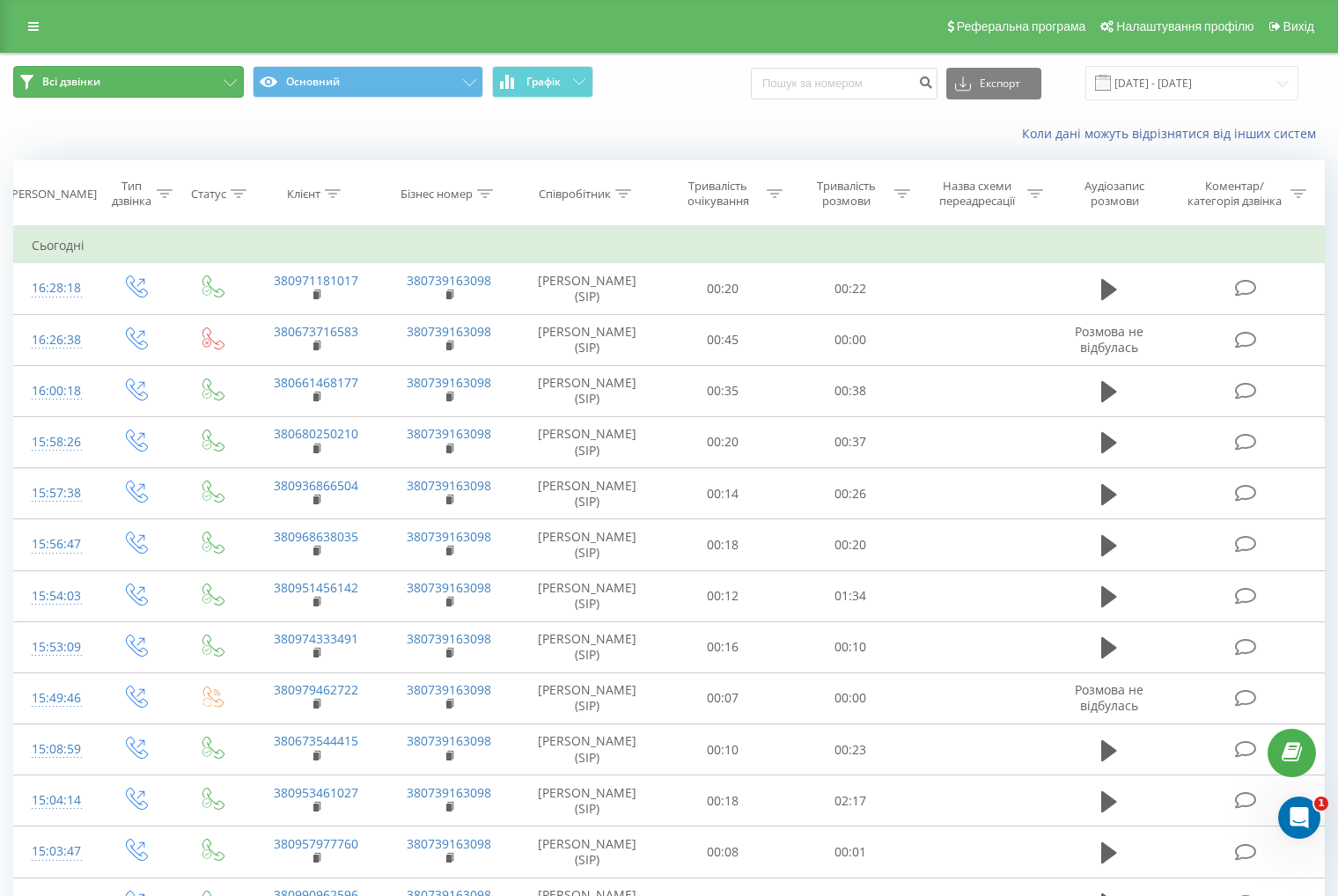
click at [110, 84] on button "Всі дзвінки" at bounding box center [128, 82] width 231 height 32
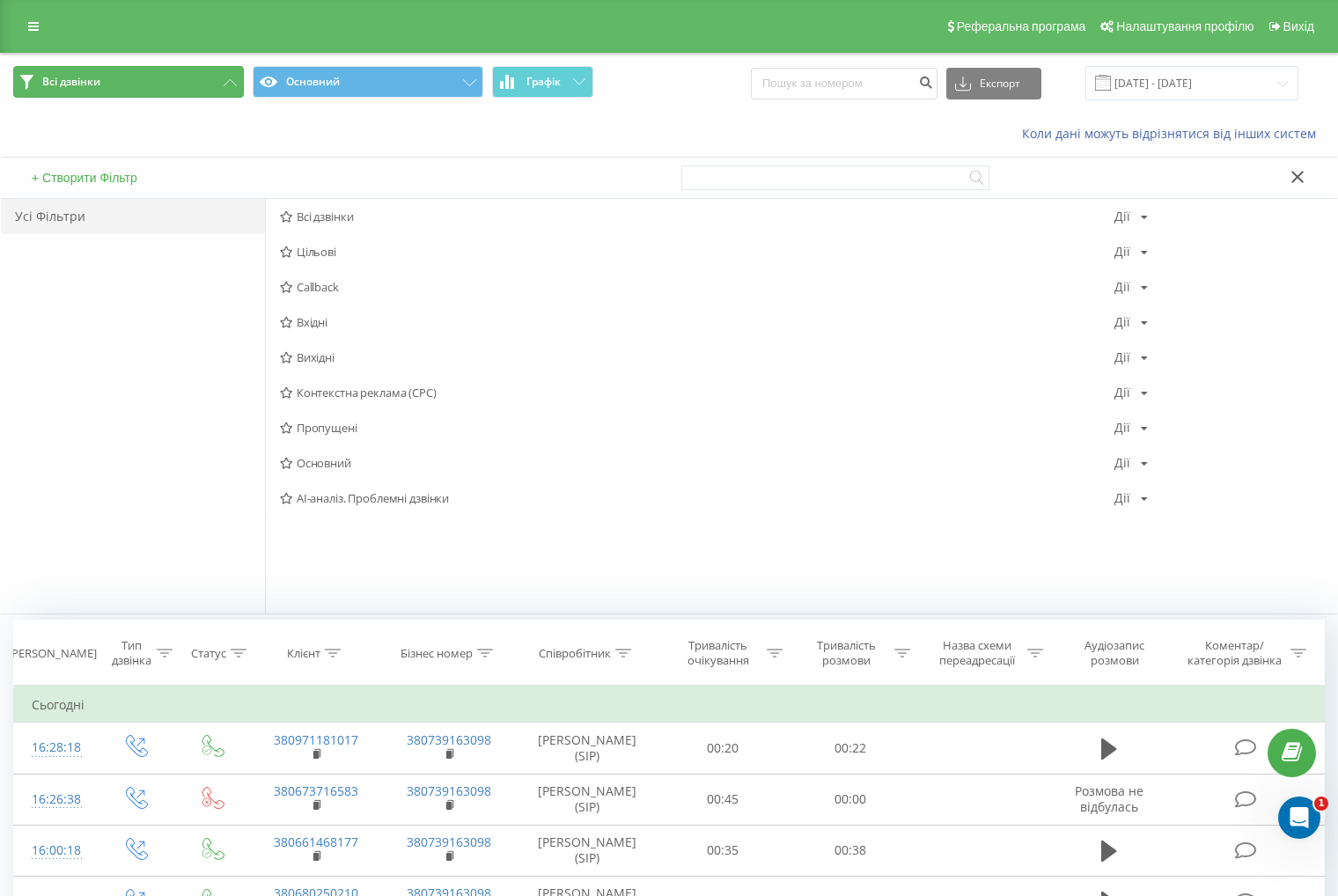
click at [112, 84] on button "Всі дзвінки" at bounding box center [128, 82] width 231 height 32
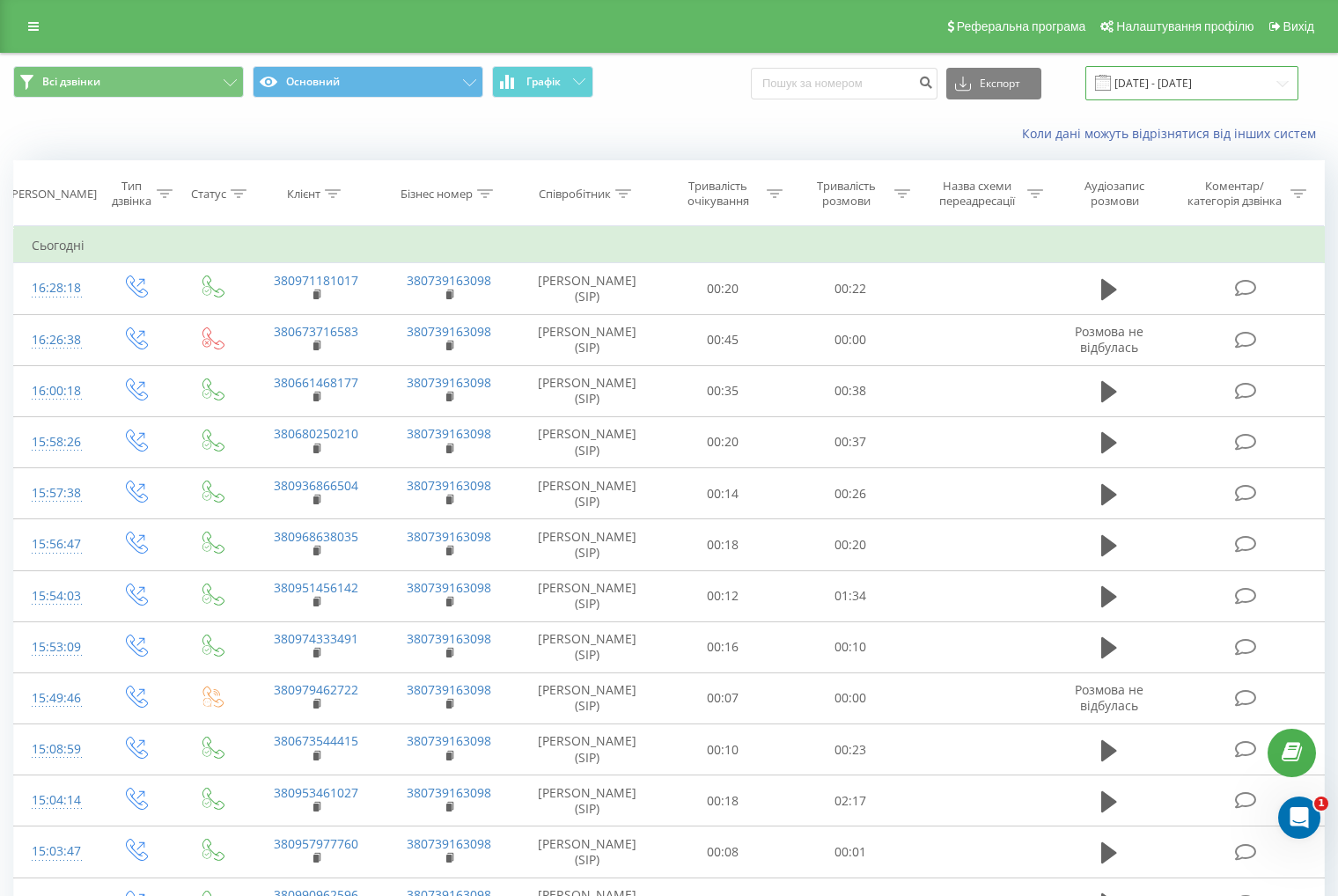
click at [1222, 90] on input "[DATE] - [DATE]" at bounding box center [1192, 83] width 213 height 34
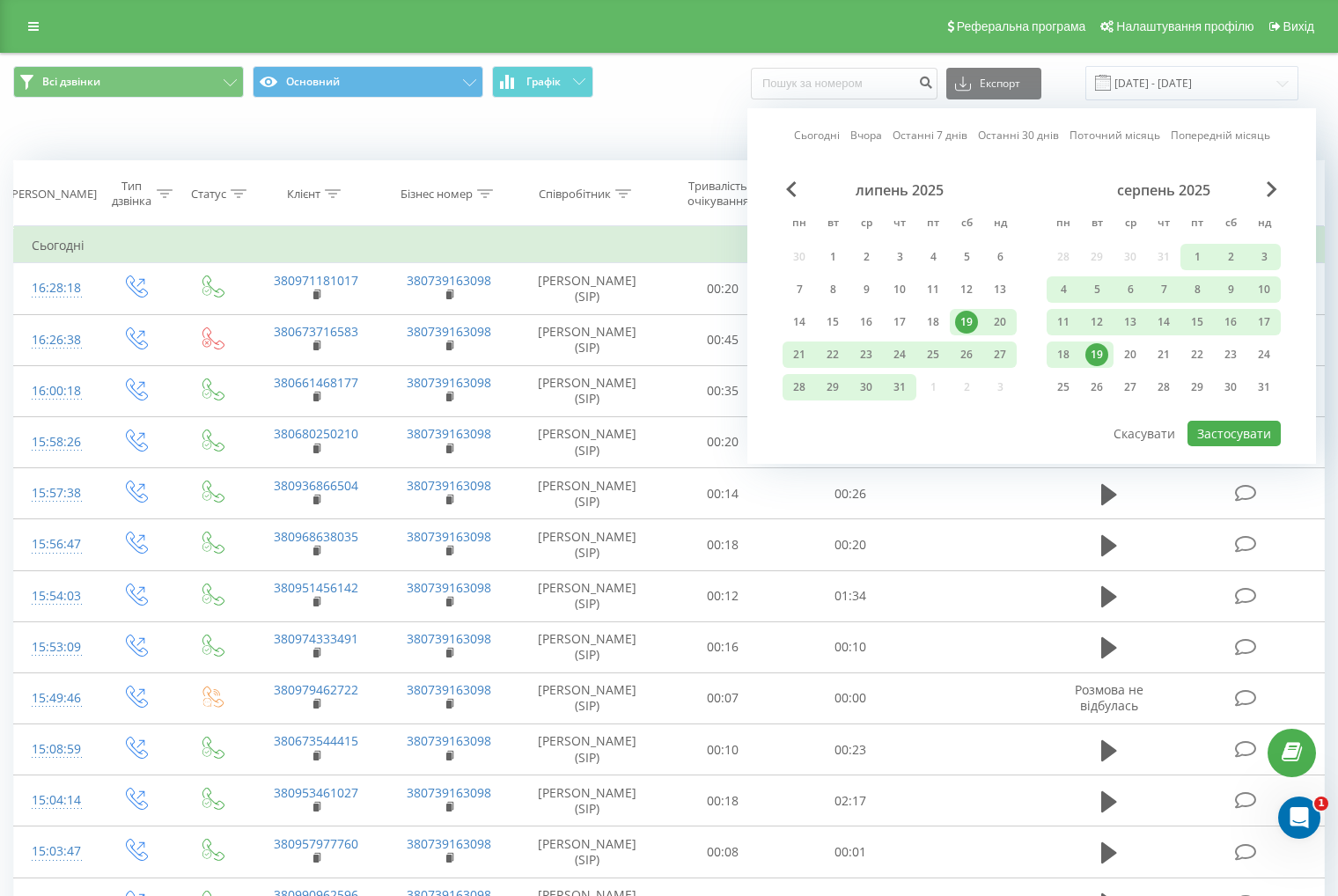
click at [1024, 137] on link "Останні 30 днів" at bounding box center [1019, 136] width 81 height 17
click at [834, 134] on link "Сьогодні" at bounding box center [816, 136] width 46 height 17
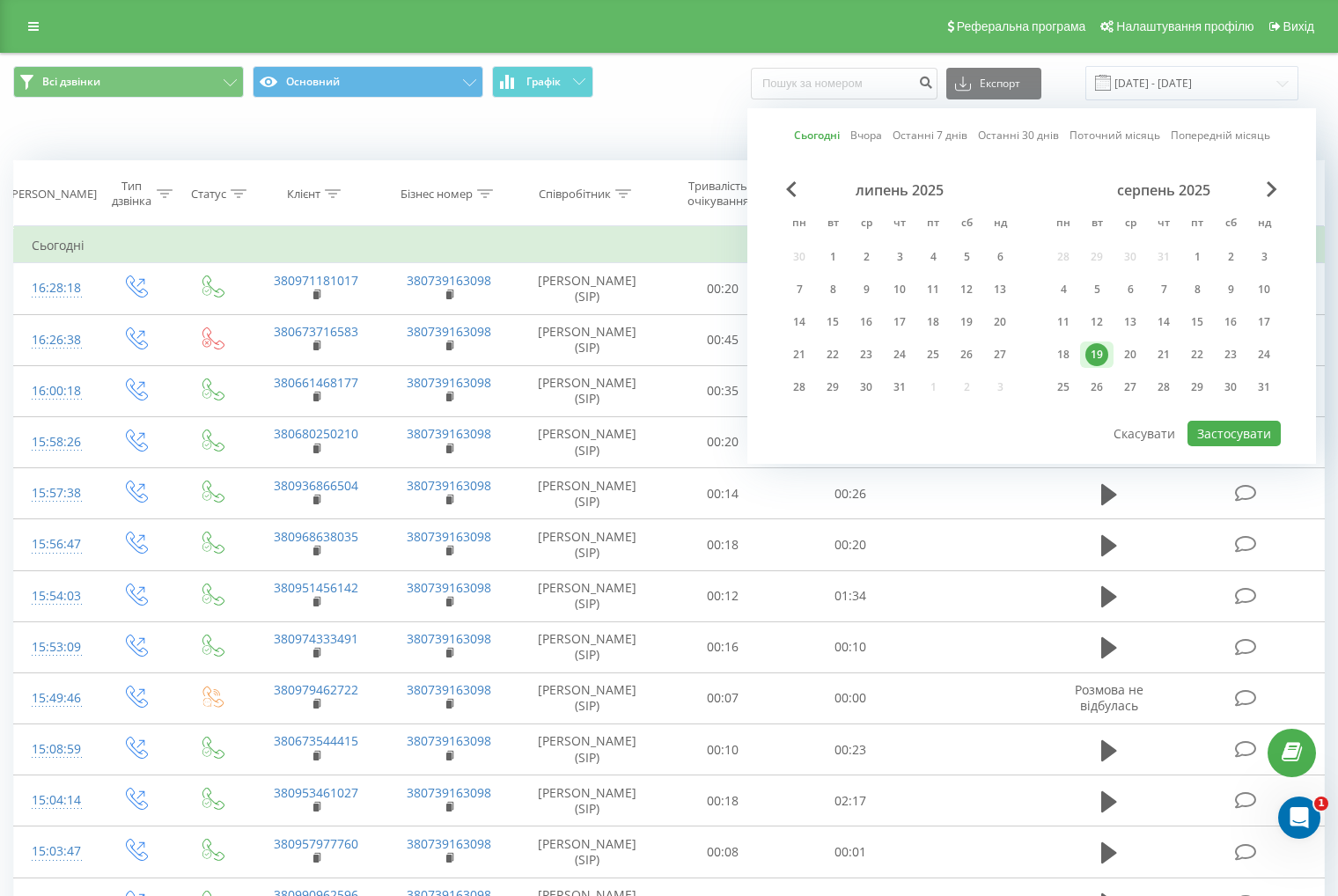
click at [1132, 136] on link "Поточний місяць" at bounding box center [1115, 136] width 90 height 17
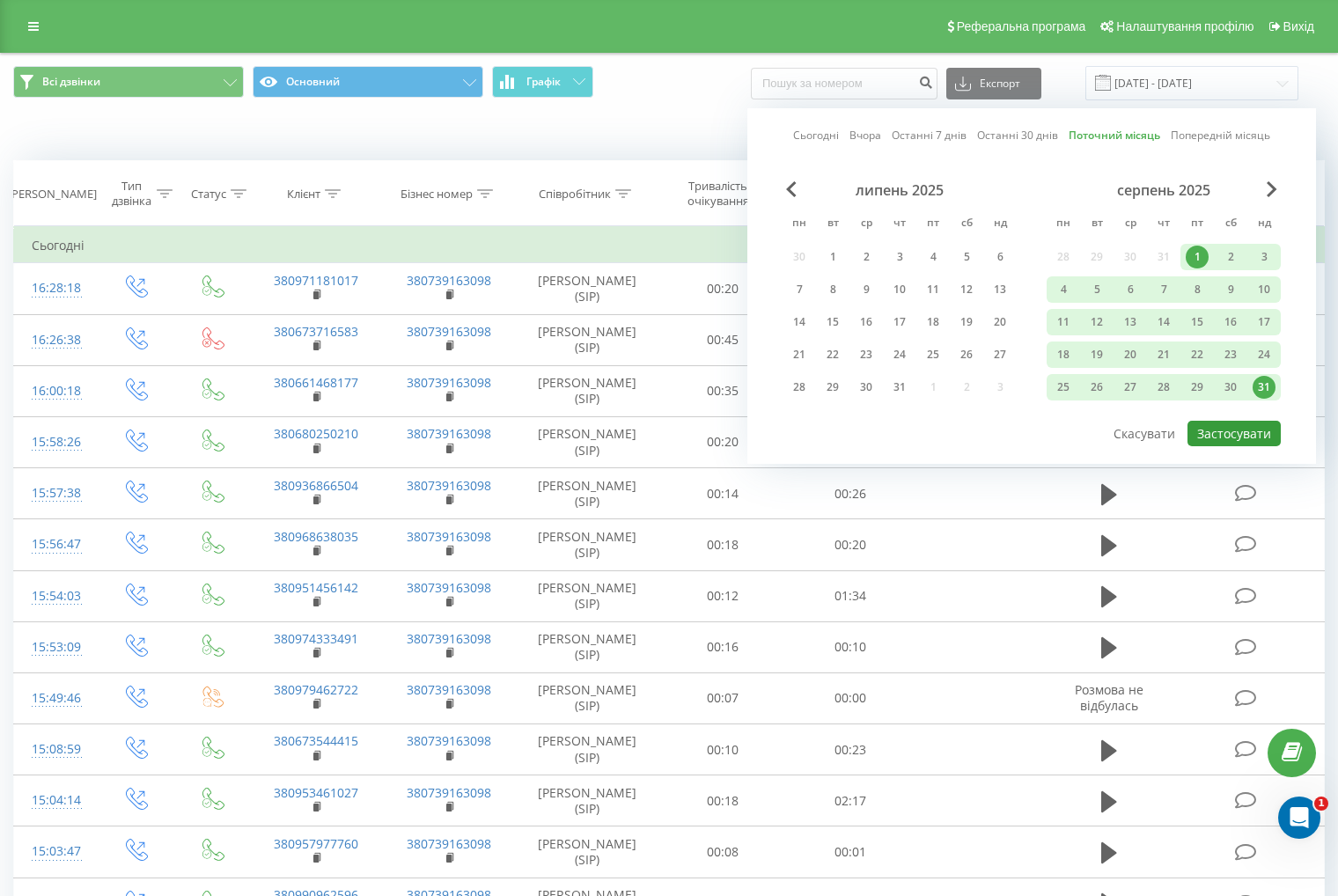
click at [1236, 432] on button "Застосувати" at bounding box center [1233, 433] width 93 height 25
type input "01.08.2025 - 31.08.2025"
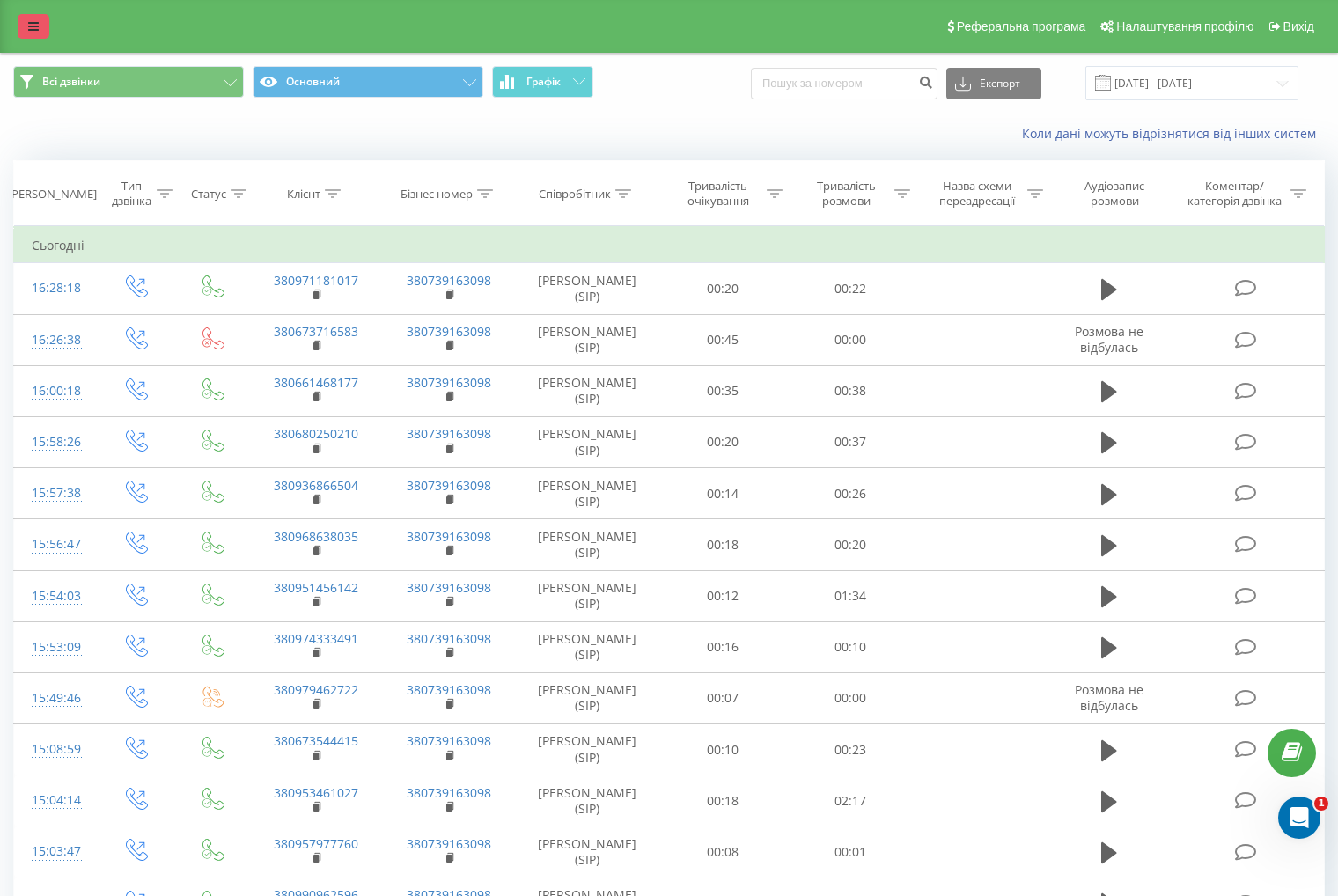
click at [33, 24] on icon at bounding box center [33, 26] width 10 height 12
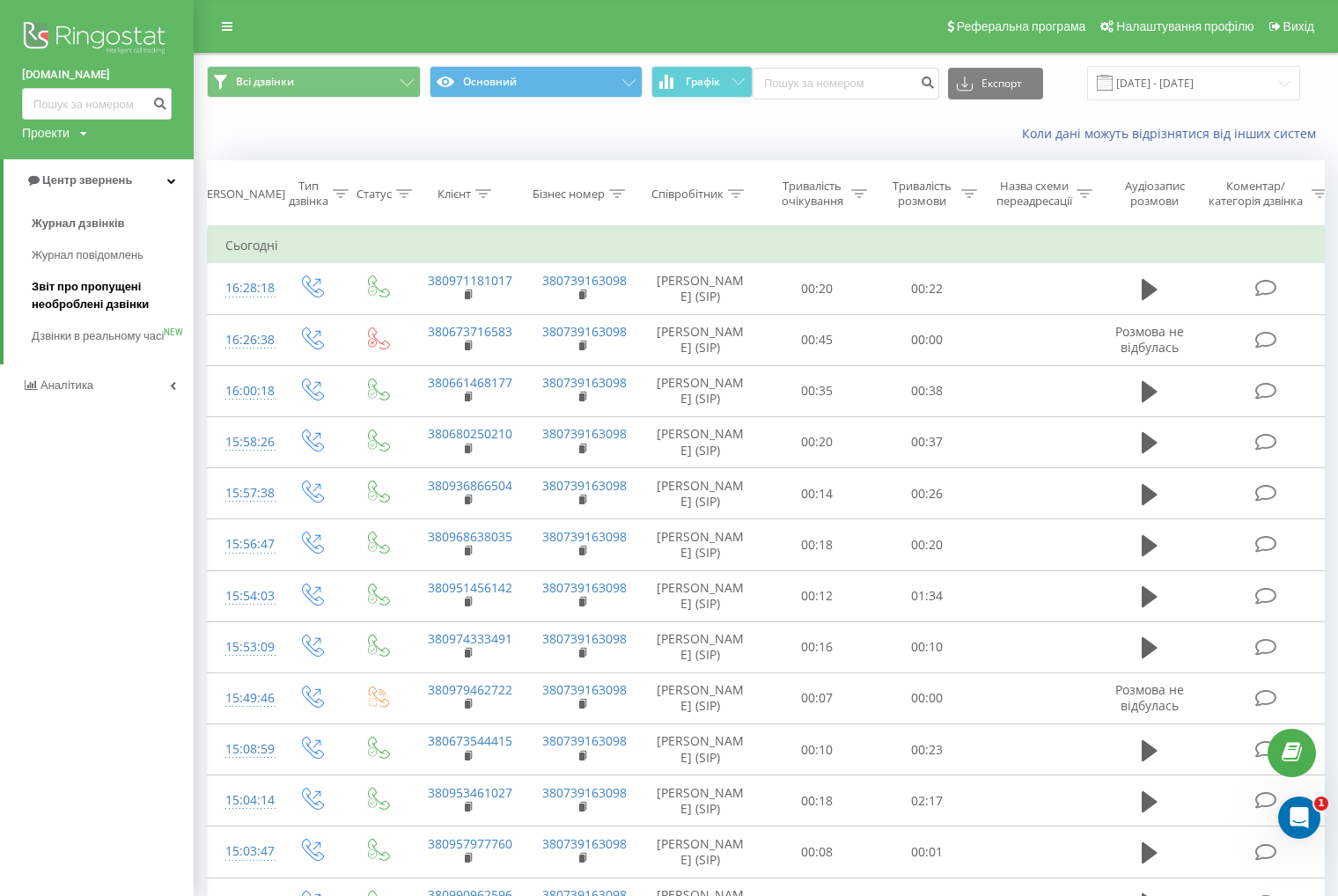
click at [103, 281] on span "Звіт про пропущені необроблені дзвінки" at bounding box center [108, 295] width 153 height 35
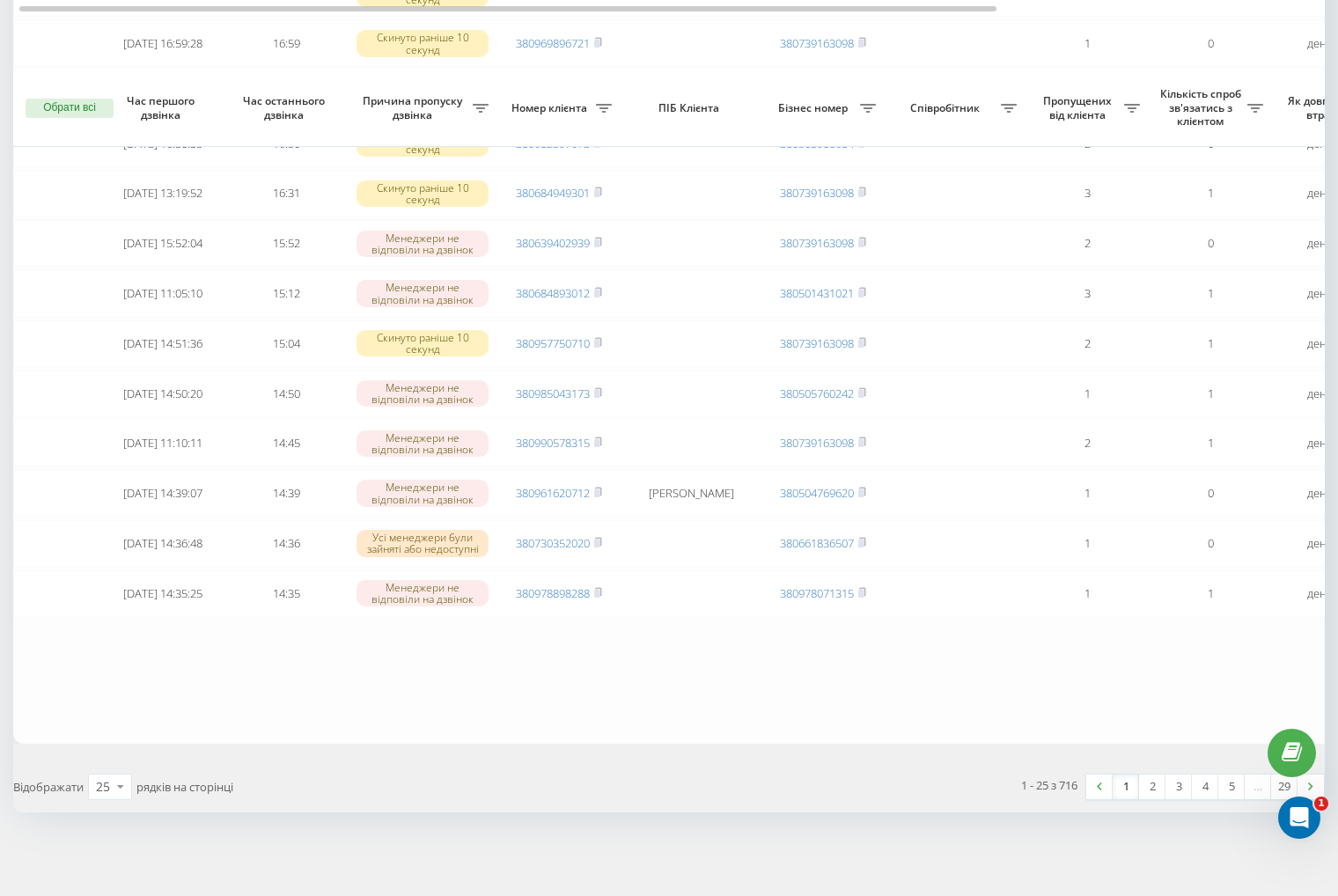
scroll to position [977, 0]
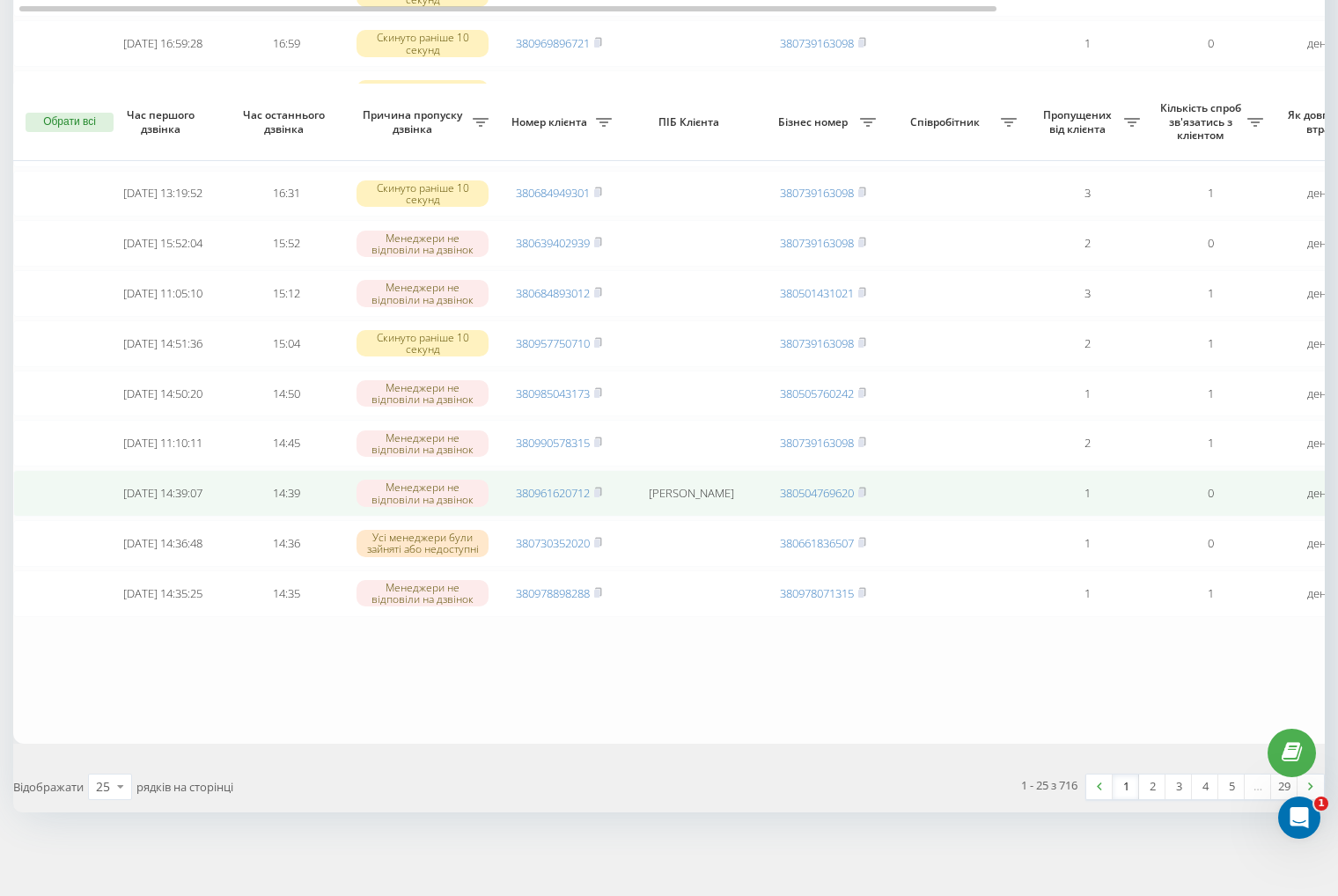
click at [605, 486] on td "380961620712" at bounding box center [558, 493] width 123 height 47
click at [603, 487] on icon at bounding box center [598, 491] width 8 height 10
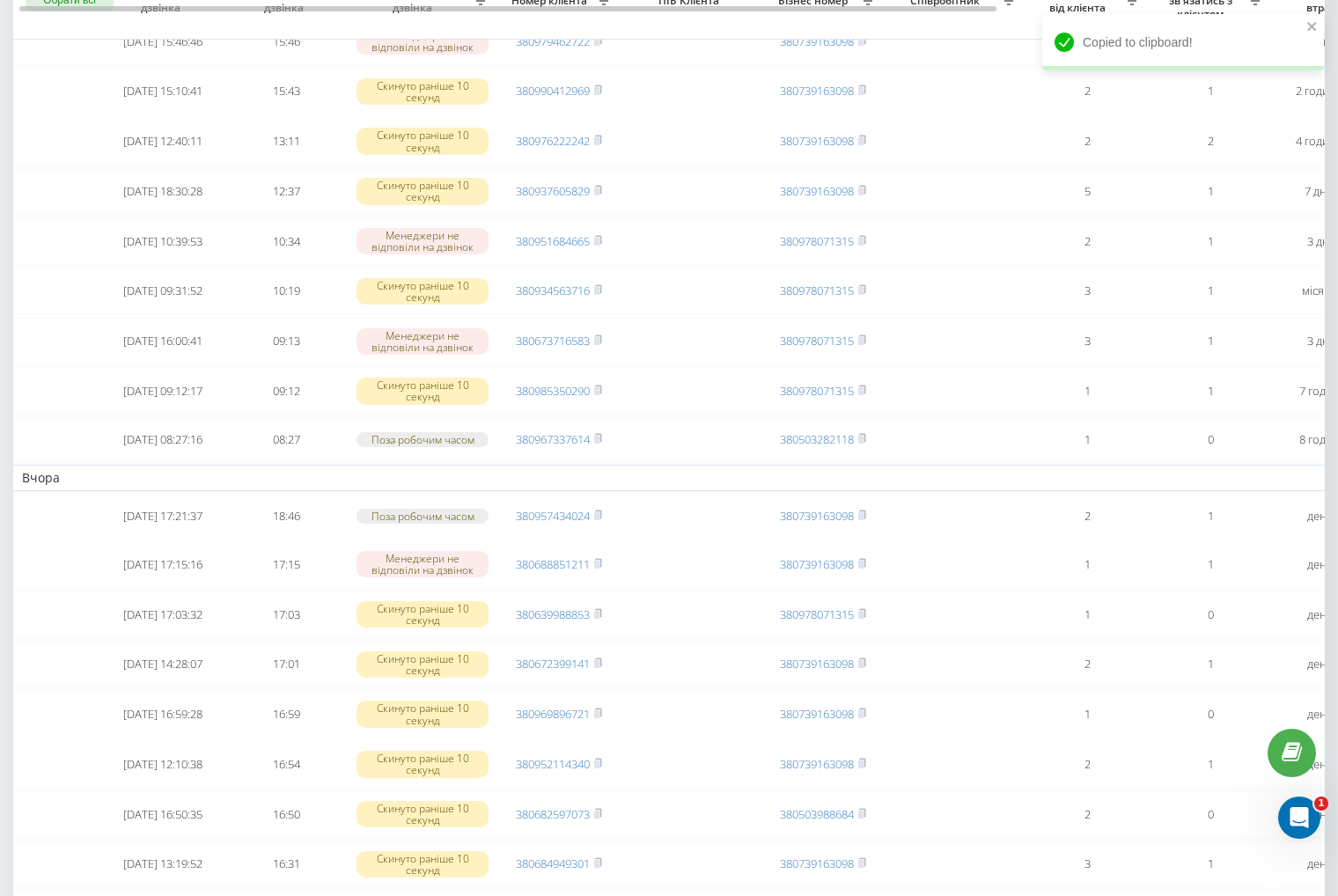
scroll to position [184, 0]
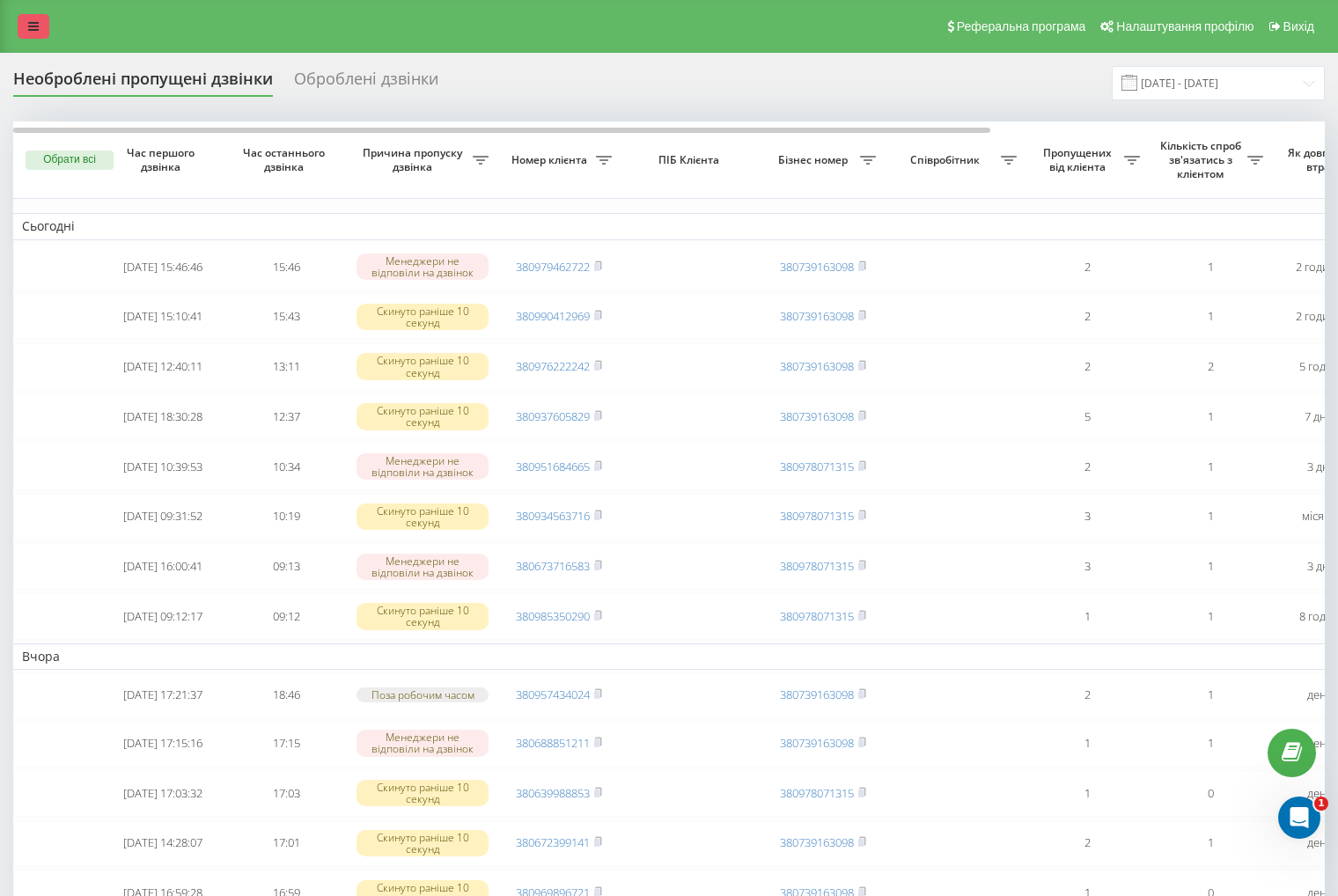
click at [30, 21] on icon at bounding box center [33, 26] width 10 height 12
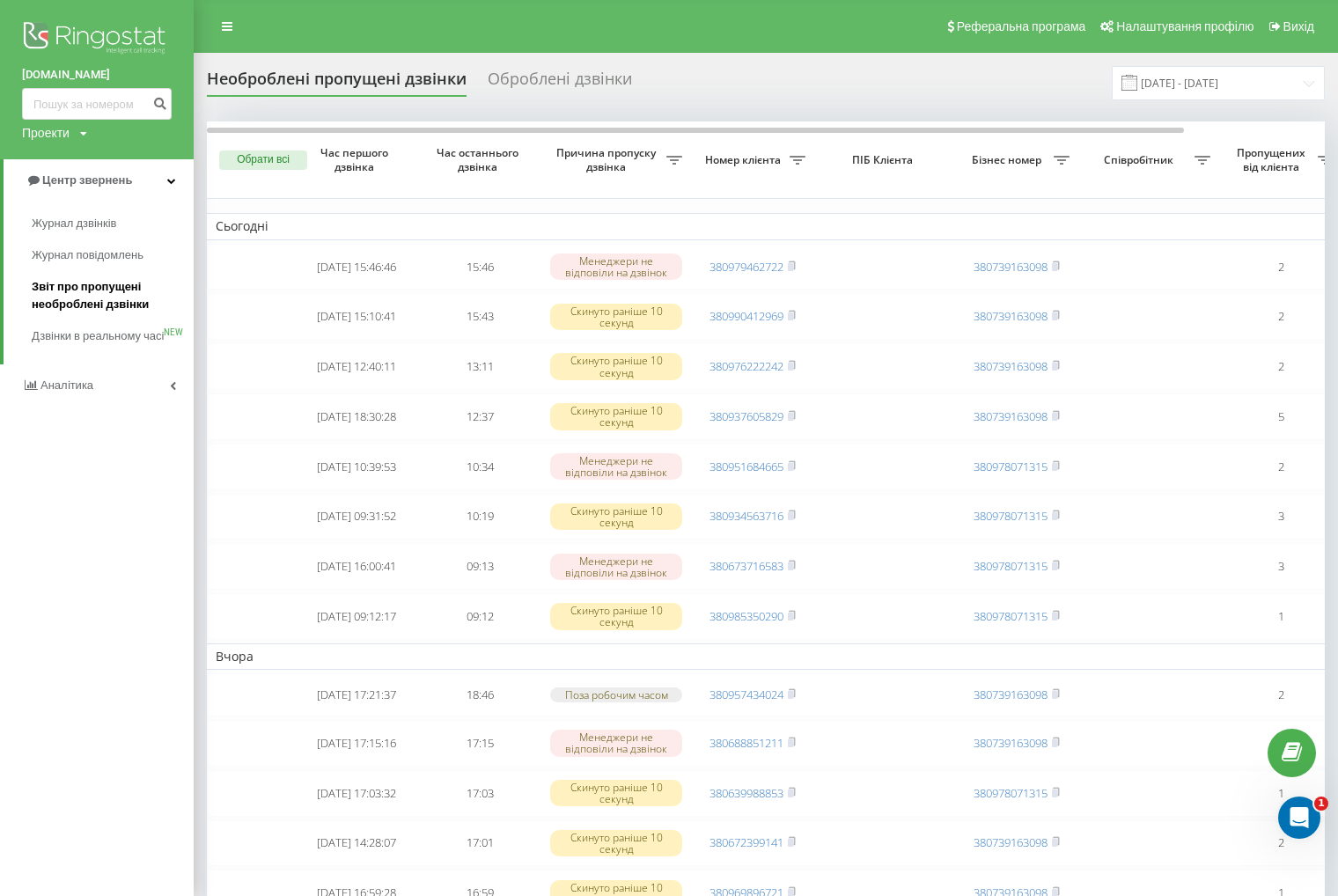
click at [87, 300] on span "Звіт про пропущені необроблені дзвінки" at bounding box center [108, 295] width 153 height 35
